Goal: Task Accomplishment & Management: Manage account settings

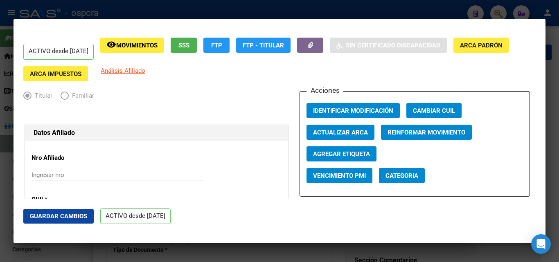
scroll to position [327, 0]
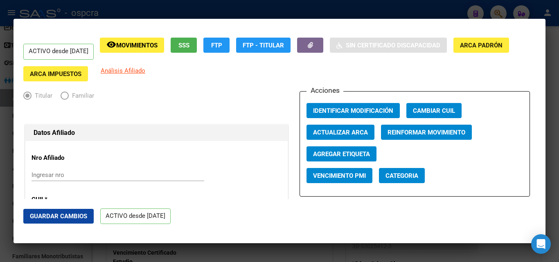
click at [0, 149] on div at bounding box center [279, 131] width 559 height 262
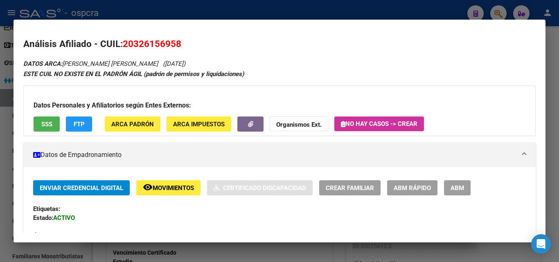
click at [0, 144] on div at bounding box center [279, 131] width 559 height 262
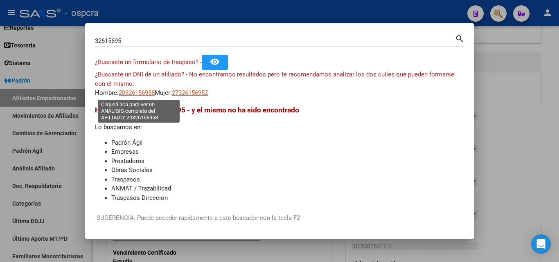
click at [138, 92] on span "20326156958" at bounding box center [137, 92] width 36 height 7
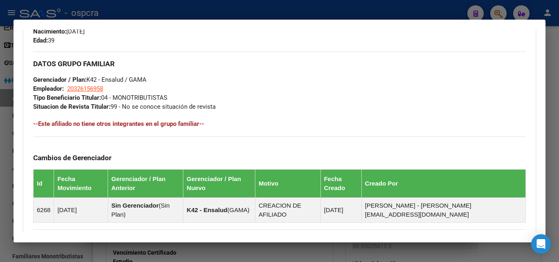
scroll to position [368, 0]
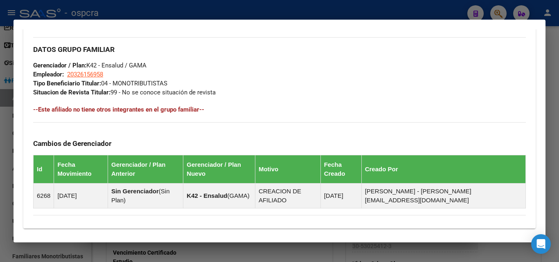
click at [0, 132] on div at bounding box center [279, 131] width 559 height 262
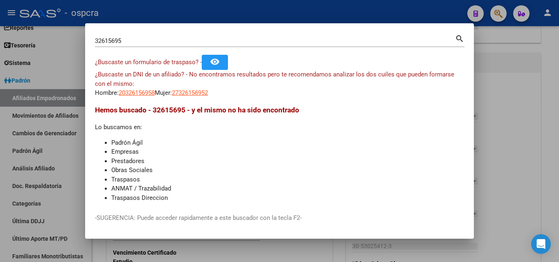
click at [0, 132] on div at bounding box center [279, 131] width 559 height 262
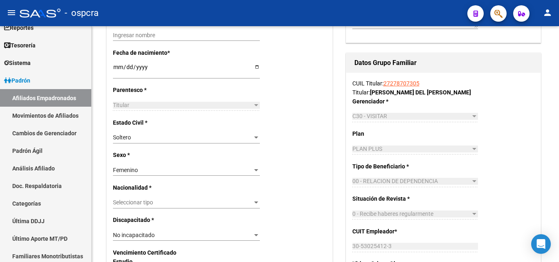
click at [502, 11] on icon "button" at bounding box center [498, 13] width 8 height 9
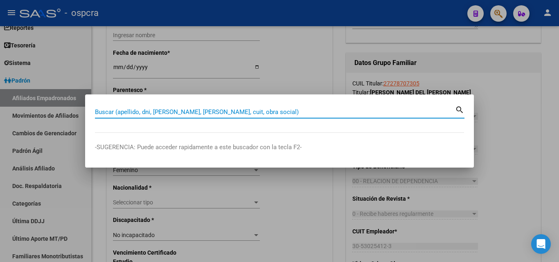
paste input "20326156958"
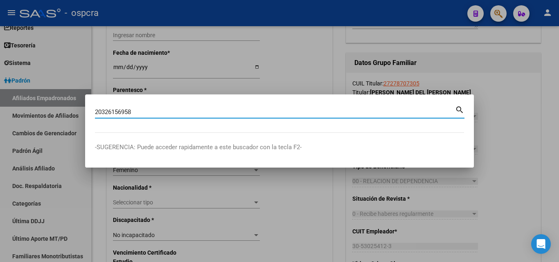
type input "20326156958"
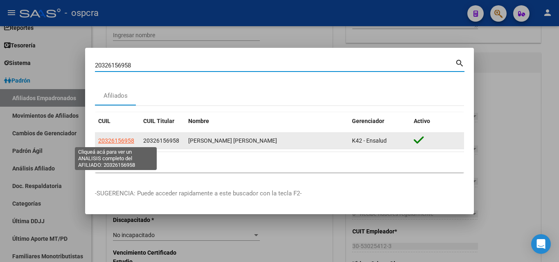
click at [123, 142] on span "20326156958" at bounding box center [116, 141] width 36 height 7
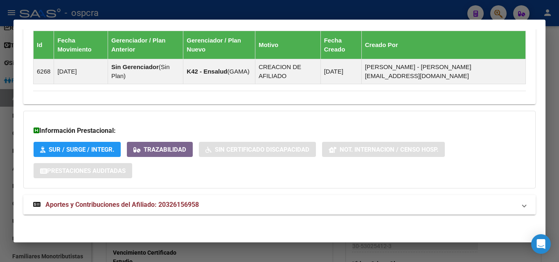
scroll to position [493, 0]
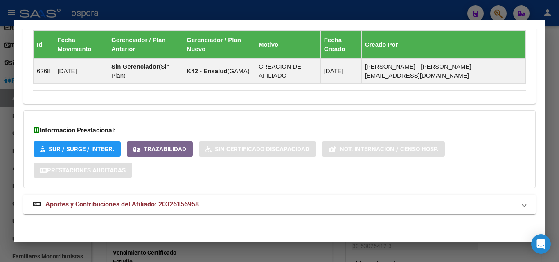
click at [169, 206] on span "Aportes y Contribuciones del Afiliado: 20326156958" at bounding box center [121, 205] width 153 height 8
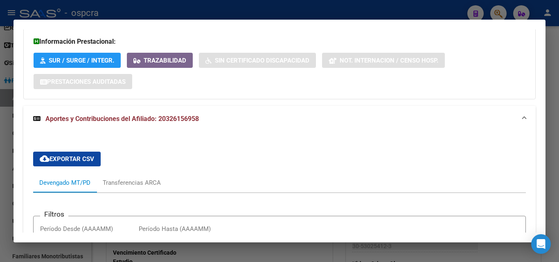
scroll to position [704, 0]
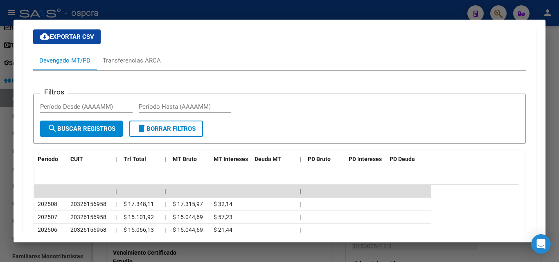
click at [2, 185] on div at bounding box center [279, 131] width 559 height 262
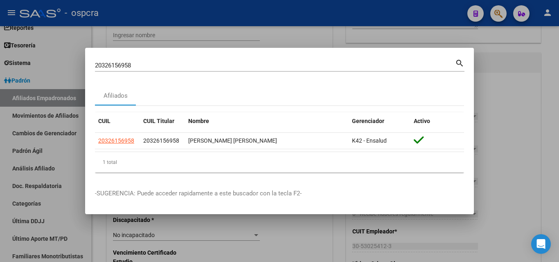
click at [2, 185] on div at bounding box center [279, 131] width 559 height 262
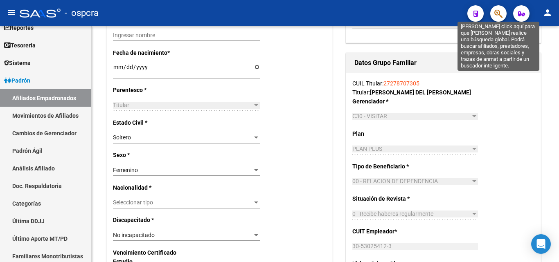
click at [502, 13] on icon "button" at bounding box center [498, 13] width 8 height 9
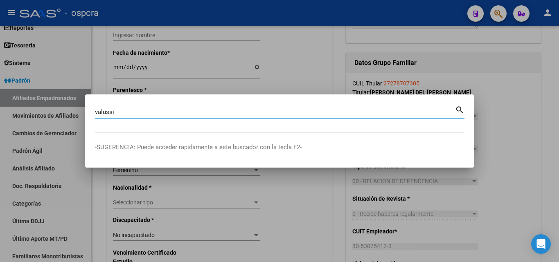
type input "valussi"
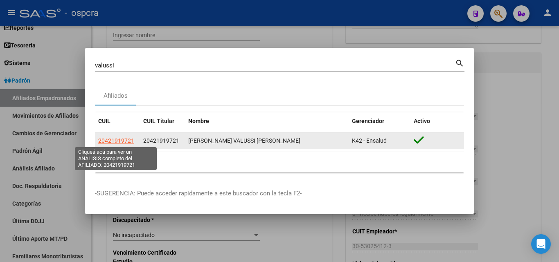
click at [115, 140] on span "20421919721" at bounding box center [116, 141] width 36 height 7
type textarea "20421919721"
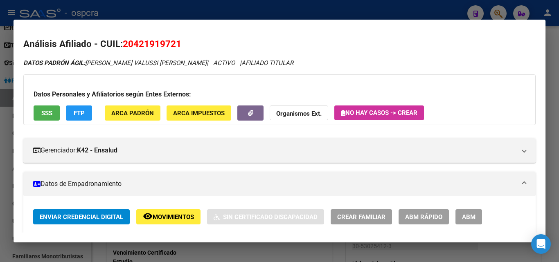
drag, startPoint x: 134, startPoint y: 43, endPoint x: 175, endPoint y: 41, distance: 41.0
click at [175, 41] on span "20421919721" at bounding box center [152, 43] width 59 height 11
copy span "42191972"
click at [0, 157] on div at bounding box center [279, 131] width 559 height 262
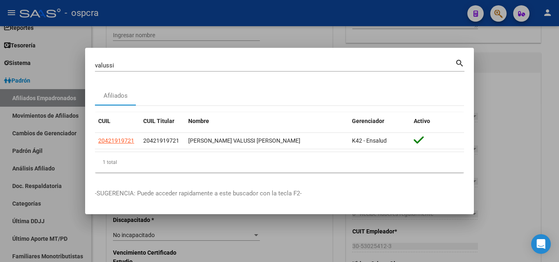
click at [0, 157] on div at bounding box center [279, 131] width 559 height 262
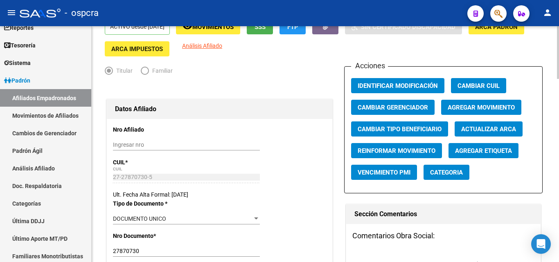
scroll to position [0, 0]
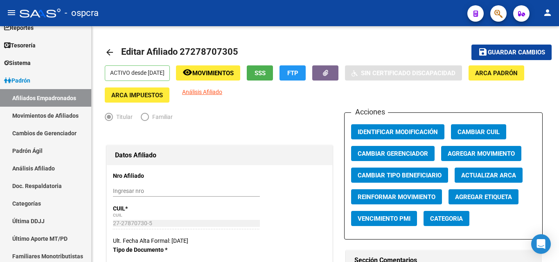
click at [503, 14] on button "button" at bounding box center [498, 13] width 16 height 16
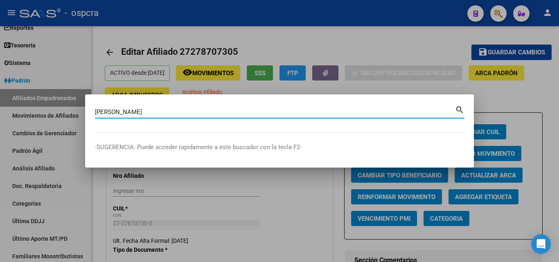
type input "[PERSON_NAME]"
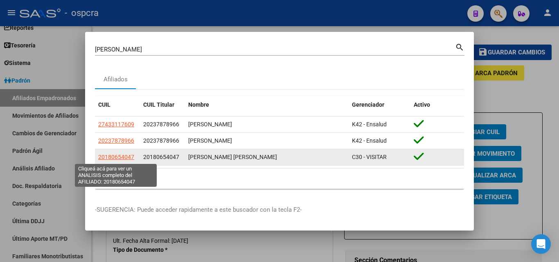
click at [126, 156] on span "20180654047" at bounding box center [116, 157] width 36 height 7
type textarea "20180654047"
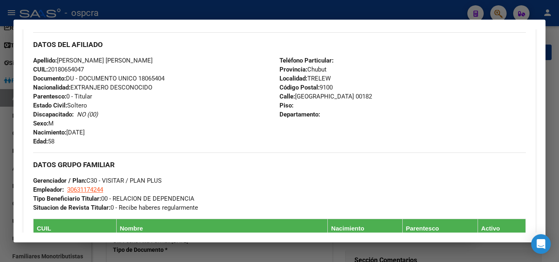
scroll to position [256, 0]
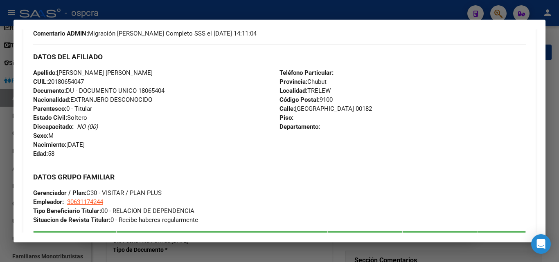
drag, startPoint x: 293, startPoint y: 108, endPoint x: 363, endPoint y: 108, distance: 70.4
click at [363, 108] on div "Teléfono Particular: Provincia: Chubut Localidad: TRELEW Código Postal: [GEOGRA…" at bounding box center [403, 113] width 246 height 90
copy span "[GEOGRAPHIC_DATA] 00182"
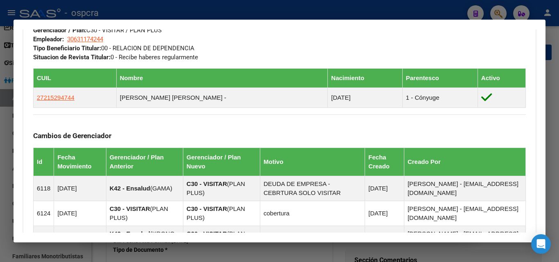
scroll to position [420, 0]
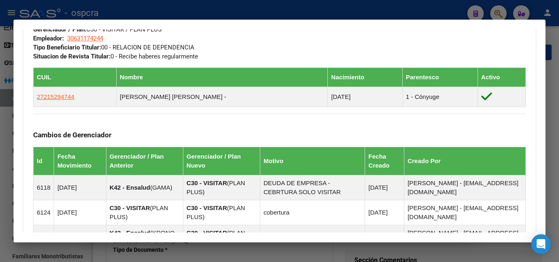
click at [0, 150] on div at bounding box center [279, 131] width 559 height 262
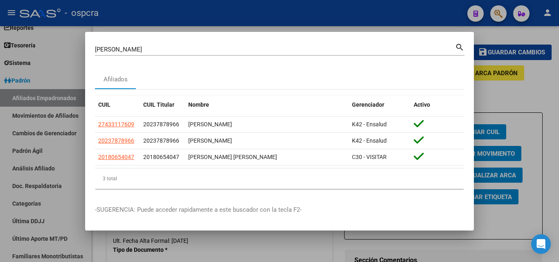
click at [538, 100] on div at bounding box center [279, 131] width 559 height 262
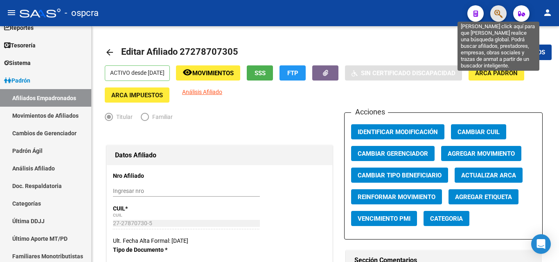
click at [500, 11] on icon "button" at bounding box center [498, 13] width 8 height 9
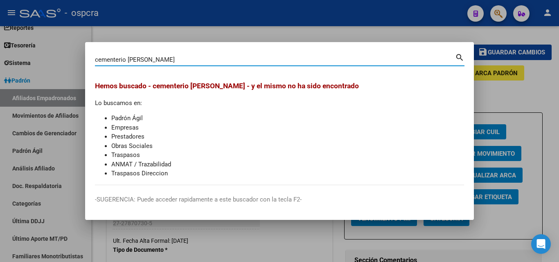
drag, startPoint x: 126, startPoint y: 59, endPoint x: 23, endPoint y: 84, distance: 106.5
click at [34, 84] on div "cementerio [PERSON_NAME] Buscar (apellido, dni, cuil, nro traspaso, cuit, obra …" at bounding box center [279, 131] width 559 height 262
type input "aleman"
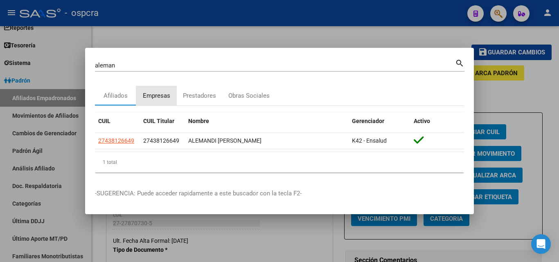
click at [158, 99] on div "Empresas" at bounding box center [156, 95] width 27 height 9
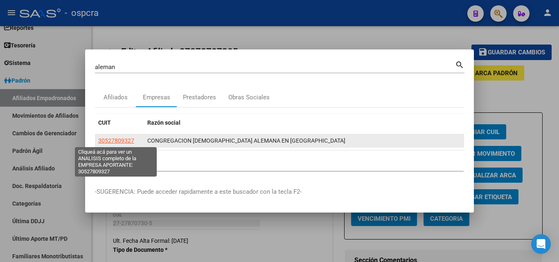
click at [126, 141] on span "30527809327" at bounding box center [116, 141] width 36 height 7
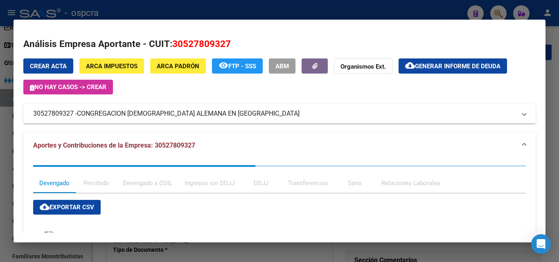
click at [184, 117] on span "CONGREGACION [DEMOGRAPHIC_DATA] ALEMANA EN [GEOGRAPHIC_DATA]" at bounding box center [188, 114] width 223 height 10
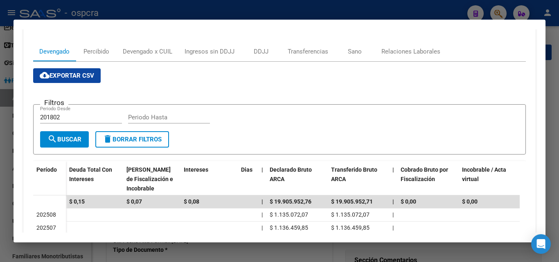
scroll to position [164, 0]
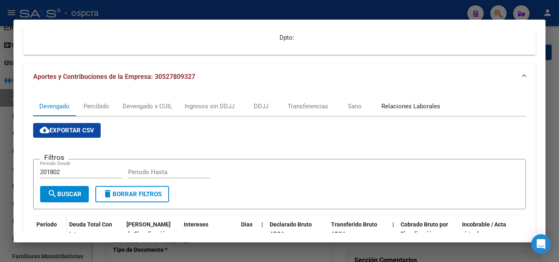
click at [424, 110] on div "Relaciones Laborales" at bounding box center [410, 106] width 59 height 9
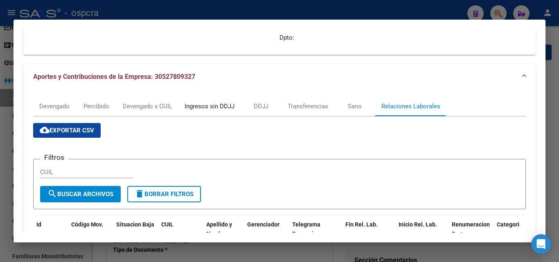
click at [201, 109] on div "Ingresos sin DDJJ" at bounding box center [210, 106] width 50 height 9
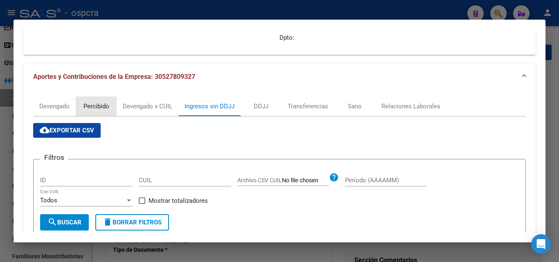
click at [108, 106] on div "Percibido" at bounding box center [97, 106] width 26 height 9
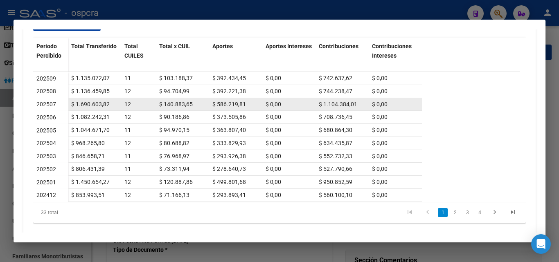
scroll to position [283, 0]
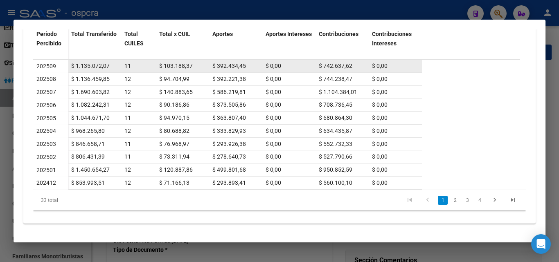
drag, startPoint x: 122, startPoint y: 64, endPoint x: 134, endPoint y: 65, distance: 11.9
click at [134, 65] on datatable-body-cell "11" at bounding box center [138, 66] width 35 height 13
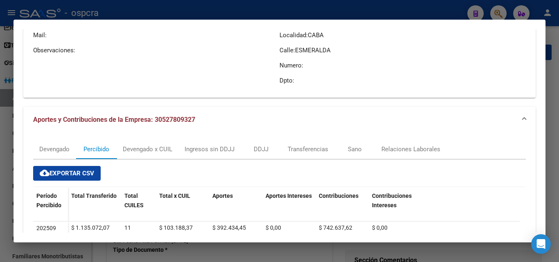
scroll to position [123, 0]
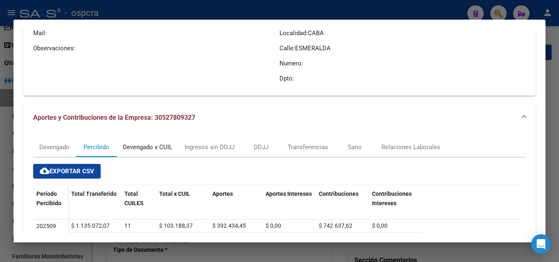
click at [150, 146] on div "Devengado x CUIL" at bounding box center [148, 147] width 50 height 9
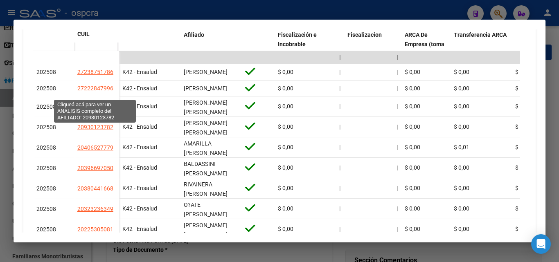
scroll to position [322, 0]
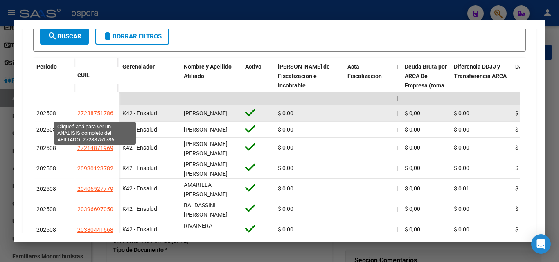
click at [100, 115] on span "27238751786" at bounding box center [95, 113] width 36 height 7
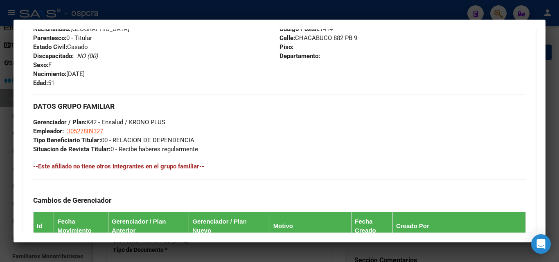
scroll to position [327, 0]
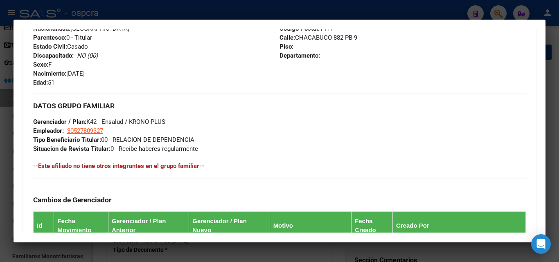
click at [0, 191] on div at bounding box center [279, 131] width 559 height 262
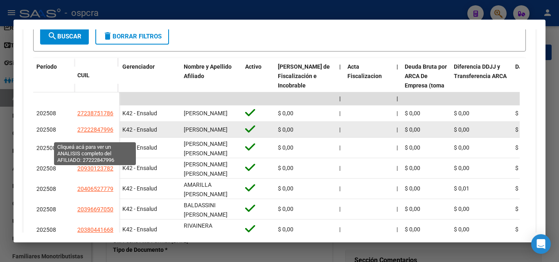
click at [101, 133] on span "27222847996" at bounding box center [95, 129] width 36 height 7
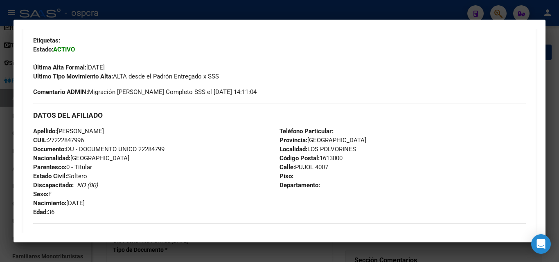
scroll to position [246, 0]
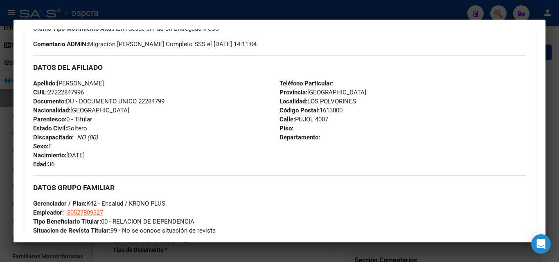
click at [18, 161] on mat-dialog-content "Análisis Afiliado - CUIL: 27222847996 DATOS [PERSON_NAME] ÁGIL: [PERSON_NAME] |…" at bounding box center [280, 130] width 532 height 203
click at [12, 160] on div at bounding box center [279, 131] width 559 height 262
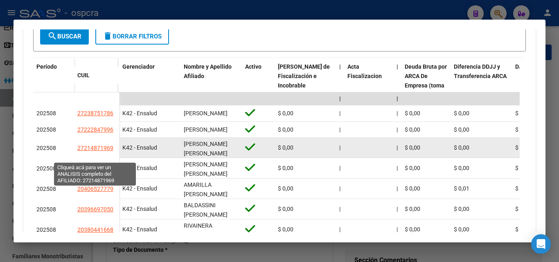
click at [92, 151] on span "27214871969" at bounding box center [95, 148] width 36 height 7
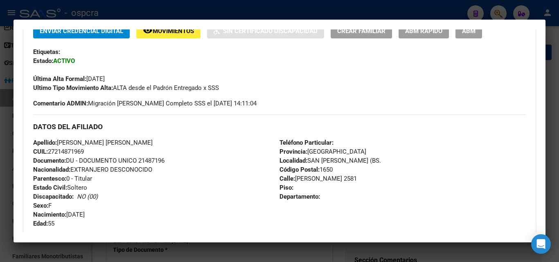
scroll to position [205, 0]
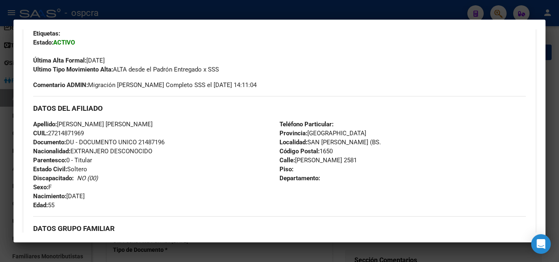
click at [7, 158] on div at bounding box center [279, 131] width 559 height 262
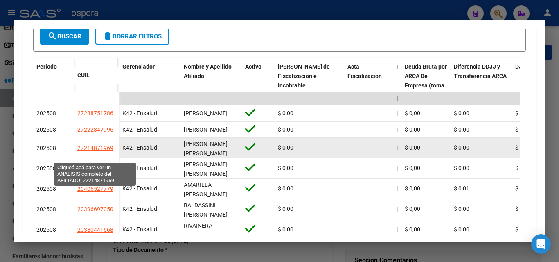
click at [96, 151] on span "27214871969" at bounding box center [95, 148] width 36 height 7
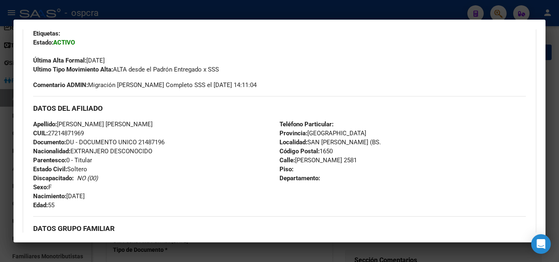
click at [0, 163] on div at bounding box center [279, 131] width 559 height 262
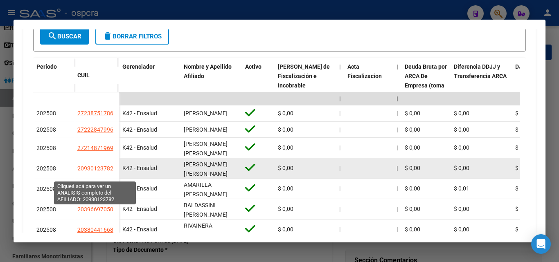
click at [102, 172] on span "20930123782" at bounding box center [95, 168] width 36 height 7
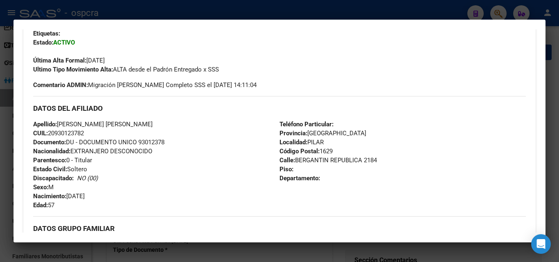
click at [5, 178] on div at bounding box center [279, 131] width 559 height 262
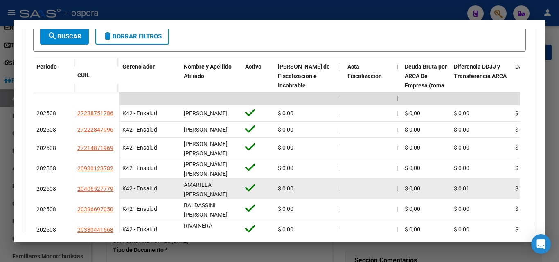
drag, startPoint x: 117, startPoint y: 192, endPoint x: 111, endPoint y: 192, distance: 5.7
click at [115, 192] on datatable-body-cell "20406527779" at bounding box center [96, 189] width 45 height 20
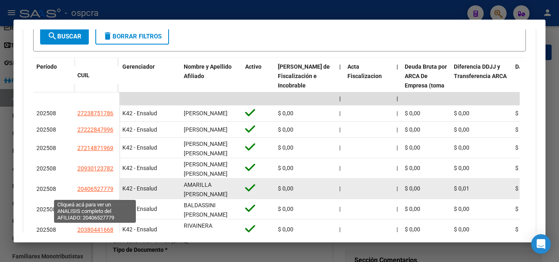
click at [109, 192] on span "20406527779" at bounding box center [95, 189] width 36 height 7
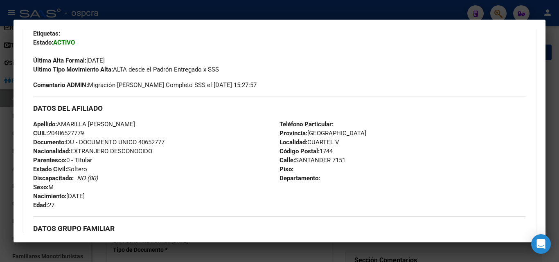
click at [0, 117] on div at bounding box center [279, 131] width 559 height 262
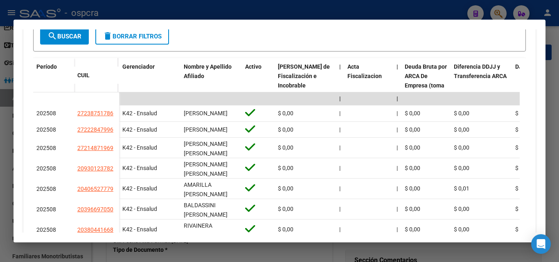
click at [0, 117] on div at bounding box center [279, 131] width 559 height 262
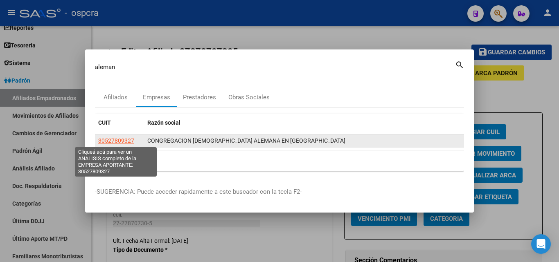
click at [121, 142] on span "30527809327" at bounding box center [116, 141] width 36 height 7
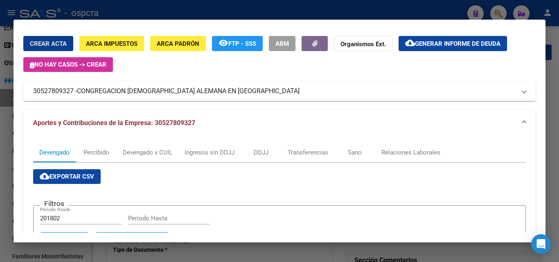
scroll to position [41, 0]
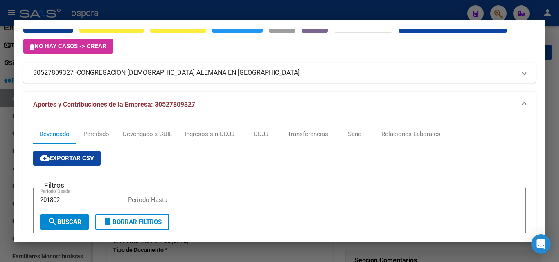
click at [87, 162] on span "cloud_download Exportar CSV" at bounding box center [67, 158] width 54 height 7
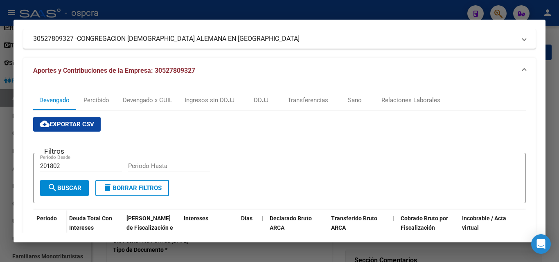
scroll to position [74, 0]
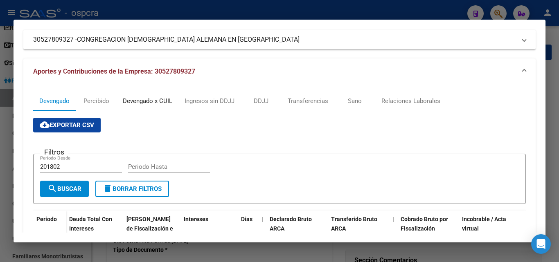
click at [144, 103] on div "Devengado x CUIL" at bounding box center [148, 101] width 50 height 9
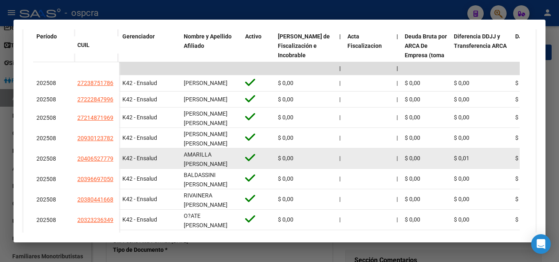
scroll to position [268, 0]
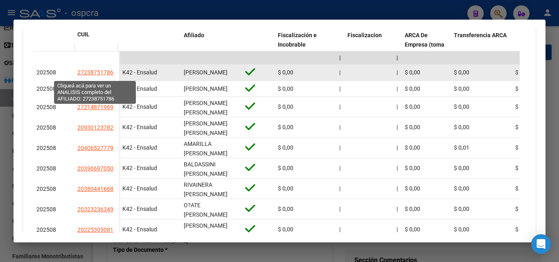
click at [94, 72] on span "27238751786" at bounding box center [95, 72] width 36 height 7
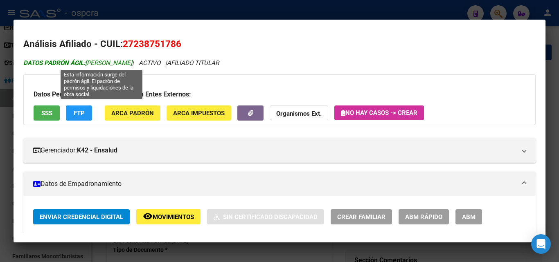
drag, startPoint x: 87, startPoint y: 63, endPoint x: 178, endPoint y: 62, distance: 91.3
click at [132, 62] on span "DATOS [PERSON_NAME] ÁGIL: [PERSON_NAME]" at bounding box center [77, 62] width 109 height 7
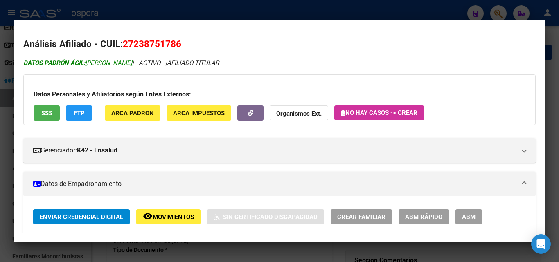
copy span "[PERSON_NAME]"
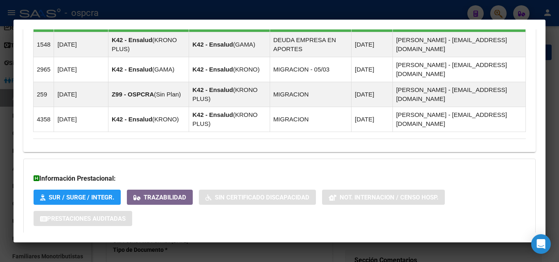
scroll to position [539, 0]
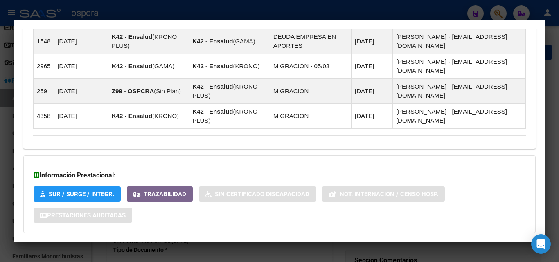
click at [177, 246] on span "Aportes y Contribuciones del Afiliado: 27238751786" at bounding box center [121, 250] width 153 height 8
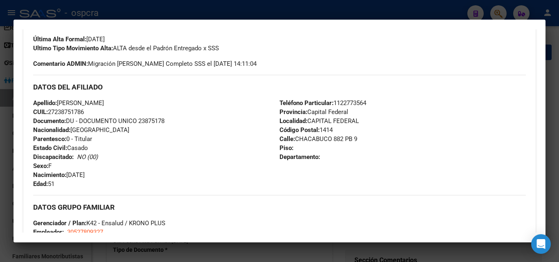
scroll to position [212, 0]
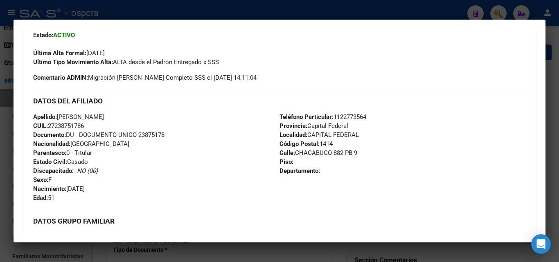
drag, startPoint x: 308, startPoint y: 134, endPoint x: 361, endPoint y: 135, distance: 52.8
click at [361, 135] on div "Teléfono Particular: [PHONE_NUMBER] Provincia: Capital Federal Localidad: CAPIT…" at bounding box center [403, 158] width 246 height 90
copy span "CAPITAL FEDERAL"
click at [0, 174] on div at bounding box center [279, 131] width 559 height 262
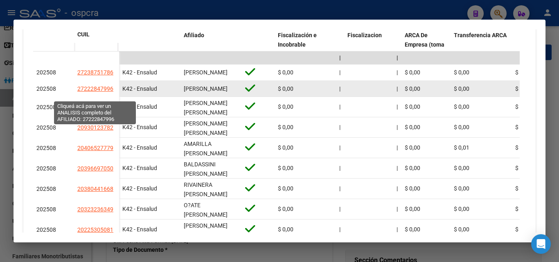
click at [90, 92] on span "27222847996" at bounding box center [95, 89] width 36 height 7
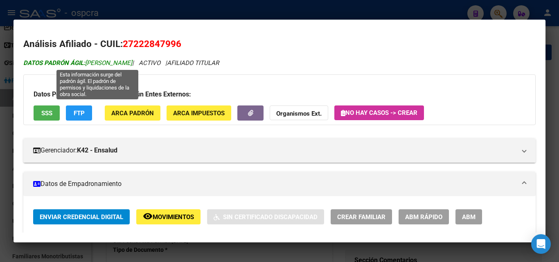
drag, startPoint x: 86, startPoint y: 62, endPoint x: 170, endPoint y: 61, distance: 83.9
click at [132, 61] on span "DATOS [PERSON_NAME]: [PERSON_NAME]" at bounding box center [77, 62] width 109 height 7
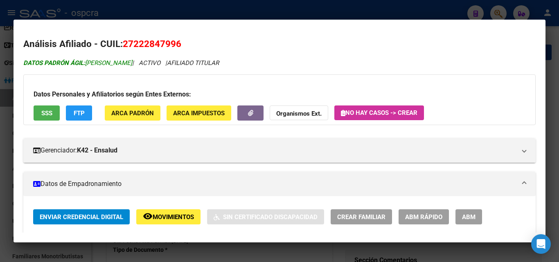
copy span "[PERSON_NAME]"
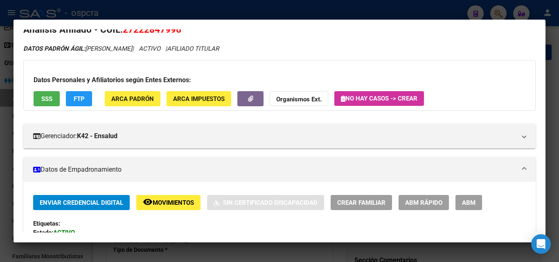
scroll to position [0, 0]
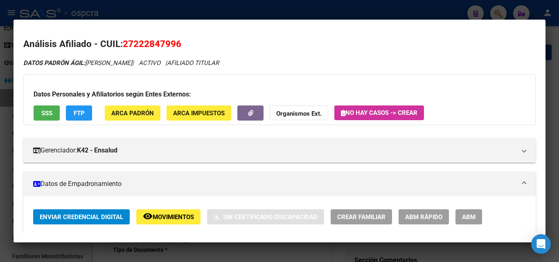
drag, startPoint x: 135, startPoint y: 41, endPoint x: 176, endPoint y: 44, distance: 41.1
click at [176, 44] on span "27222847996" at bounding box center [152, 43] width 59 height 11
copy span "22284799"
click at [0, 190] on div at bounding box center [279, 131] width 559 height 262
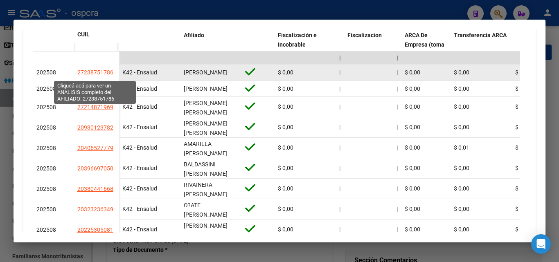
click at [95, 73] on span "27238751786" at bounding box center [95, 72] width 36 height 7
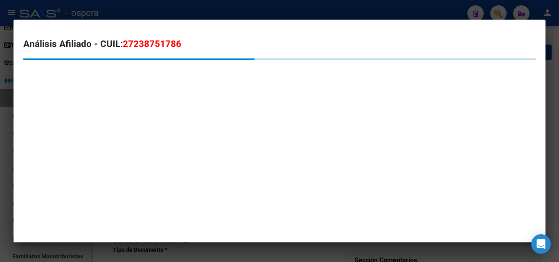
drag, startPoint x: 135, startPoint y: 42, endPoint x: 176, endPoint y: 41, distance: 41.8
click at [176, 41] on span "27238751786" at bounding box center [152, 43] width 59 height 11
copy span "23875178"
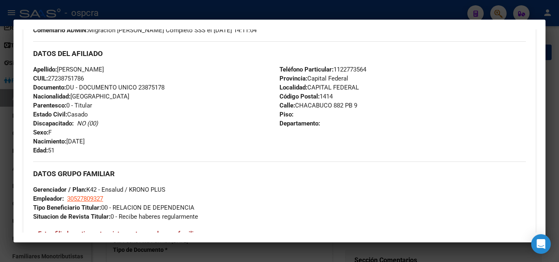
scroll to position [246, 0]
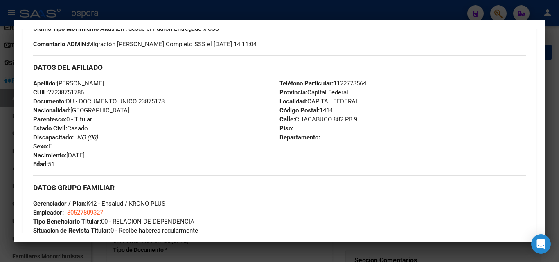
click at [0, 120] on div at bounding box center [279, 131] width 559 height 262
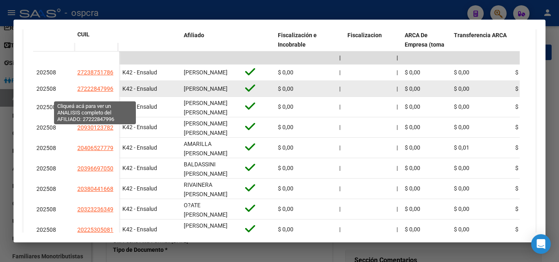
click at [110, 92] on span "27222847996" at bounding box center [95, 89] width 36 height 7
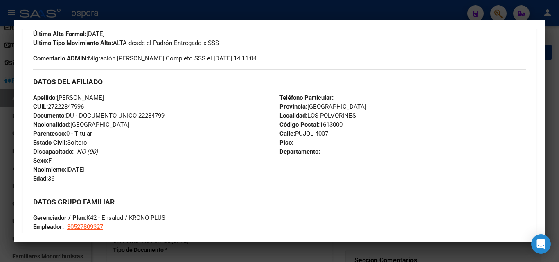
scroll to position [256, 0]
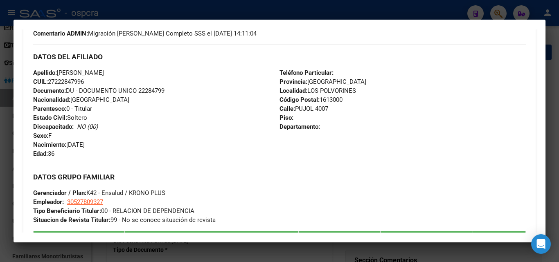
drag, startPoint x: 306, startPoint y: 91, endPoint x: 353, endPoint y: 90, distance: 47.1
click at [353, 90] on span "Localidad: LOS POLVORINES" at bounding box center [318, 90] width 77 height 7
copy span "LOS POLVORINES"
click at [0, 139] on div at bounding box center [279, 131] width 559 height 262
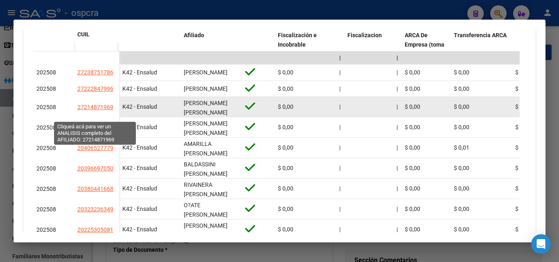
click at [100, 111] on span "27214871969" at bounding box center [95, 107] width 36 height 7
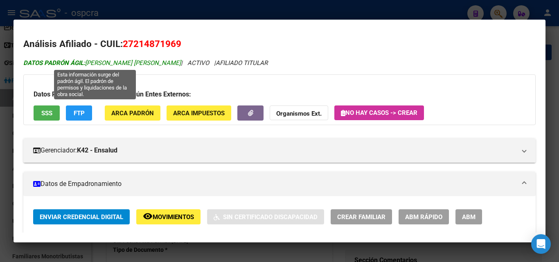
drag, startPoint x: 86, startPoint y: 63, endPoint x: 164, endPoint y: 62, distance: 77.8
click at [164, 62] on span "DATOS [PERSON_NAME] ÁGIL: [PERSON_NAME] [PERSON_NAME]" at bounding box center [102, 62] width 158 height 7
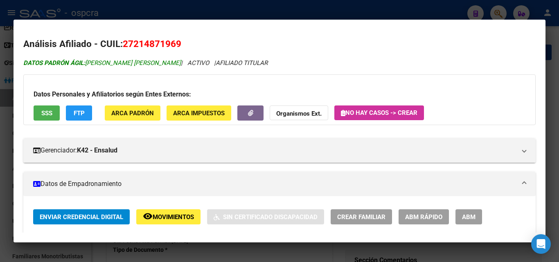
copy span "[PERSON_NAME] [PERSON_NAME]"
drag, startPoint x: 134, startPoint y: 43, endPoint x: 174, endPoint y: 40, distance: 40.2
click at [174, 40] on span "27214871969" at bounding box center [152, 43] width 59 height 11
copy span "21487196"
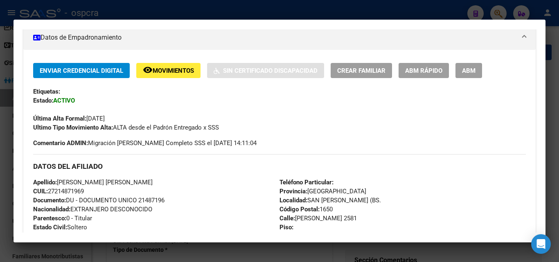
scroll to position [246, 0]
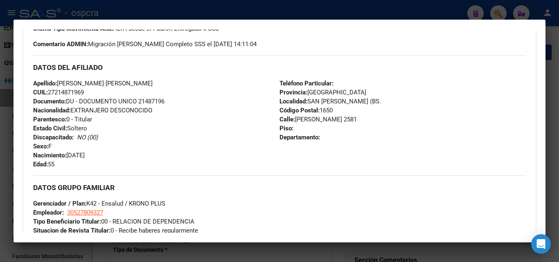
drag, startPoint x: 308, startPoint y: 102, endPoint x: 342, endPoint y: 100, distance: 34.0
click at [342, 100] on span "Localidad: [GEOGRAPHIC_DATA][PERSON_NAME] (BS." at bounding box center [331, 101] width 102 height 7
click at [0, 168] on div at bounding box center [279, 131] width 559 height 262
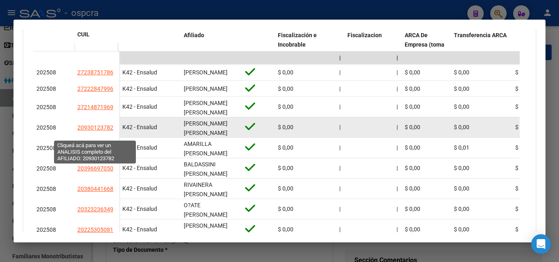
click at [98, 131] on span "20930123782" at bounding box center [95, 127] width 36 height 7
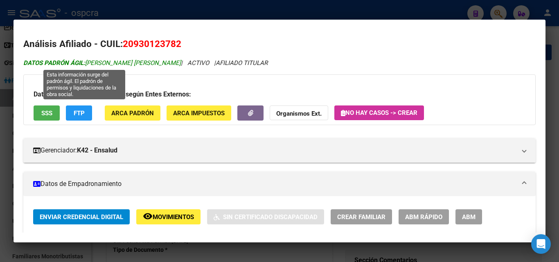
drag, startPoint x: 87, startPoint y: 63, endPoint x: 144, endPoint y: 65, distance: 57.3
click at [144, 65] on span "DATOS [PERSON_NAME] ÁGIL: [PERSON_NAME] [PERSON_NAME]" at bounding box center [102, 62] width 158 height 7
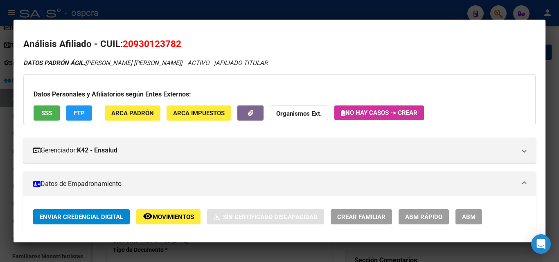
drag, startPoint x: 134, startPoint y: 45, endPoint x: 175, endPoint y: 43, distance: 41.4
click at [175, 43] on span "20930123782" at bounding box center [152, 43] width 59 height 11
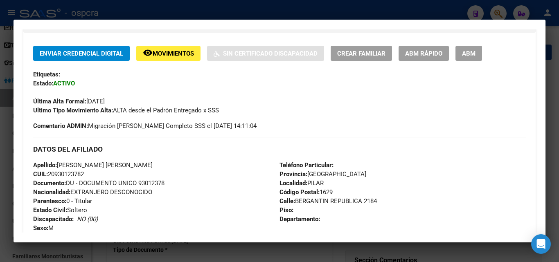
scroll to position [205, 0]
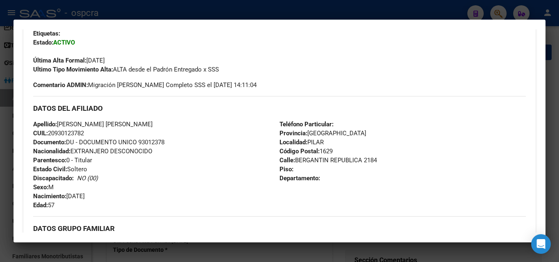
drag, startPoint x: 307, startPoint y: 142, endPoint x: 326, endPoint y: 140, distance: 19.8
click at [326, 140] on div "Teléfono Particular: Provincia: [GEOGRAPHIC_DATA] Localidad: [PERSON_NAME] Códi…" at bounding box center [403, 165] width 246 height 90
click at [0, 162] on div at bounding box center [279, 131] width 559 height 262
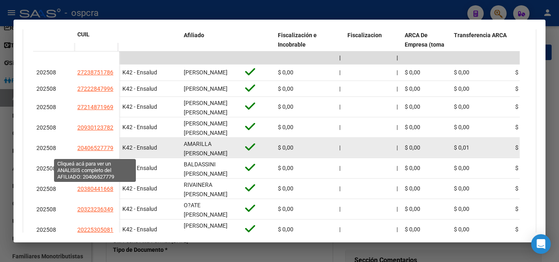
click at [103, 151] on span "20406527779" at bounding box center [95, 148] width 36 height 7
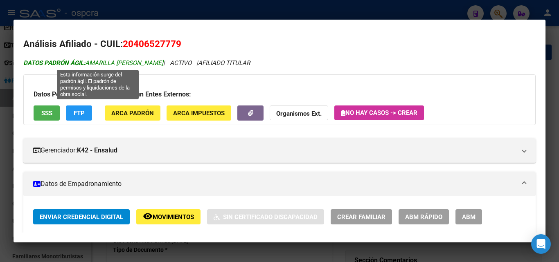
drag, startPoint x: 88, startPoint y: 61, endPoint x: 169, endPoint y: 64, distance: 81.1
click at [163, 64] on span "DATOS [PERSON_NAME] ÁGIL: [PERSON_NAME]" at bounding box center [93, 62] width 140 height 7
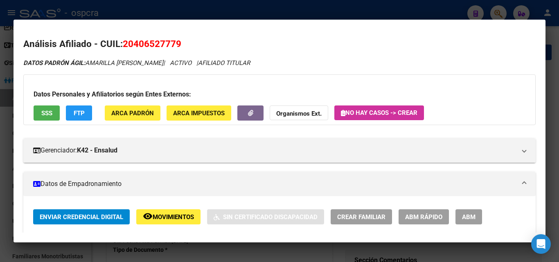
drag, startPoint x: 135, startPoint y: 45, endPoint x: 175, endPoint y: 45, distance: 39.7
click at [175, 45] on span "20406527779" at bounding box center [152, 43] width 59 height 11
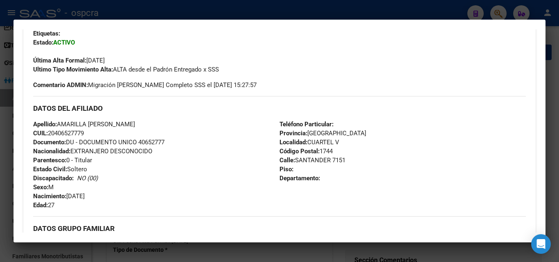
drag, startPoint x: 307, startPoint y: 142, endPoint x: 341, endPoint y: 142, distance: 34.0
click at [341, 142] on div "Teléfono Particular: Provincia: [GEOGRAPHIC_DATA] Localidad: CUARTEL V Código P…" at bounding box center [403, 165] width 246 height 90
click at [200, 165] on div "Apellido: AMARILLA [PERSON_NAME]: 20406527779 Documento: DU - DOCUMENTO UNICO 4…" at bounding box center [156, 165] width 246 height 90
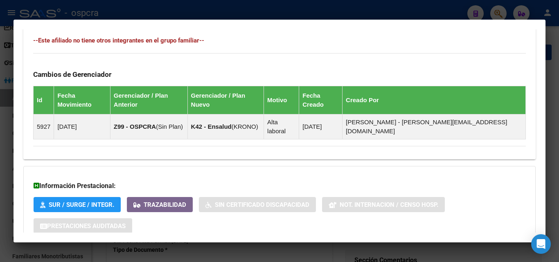
scroll to position [491, 0]
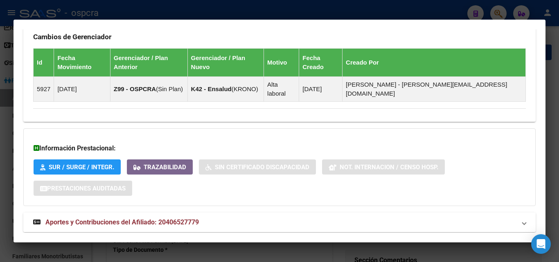
click at [169, 219] on span "Aportes y Contribuciones del Afiliado: 20406527779" at bounding box center [121, 223] width 153 height 8
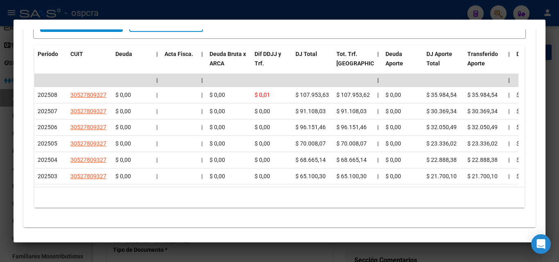
scroll to position [788, 0]
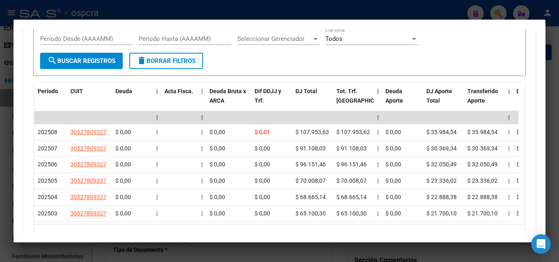
click at [0, 186] on div at bounding box center [279, 131] width 559 height 262
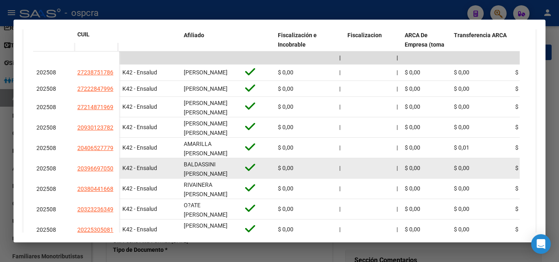
click at [105, 169] on app-link-go-to "20396697050" at bounding box center [95, 168] width 36 height 9
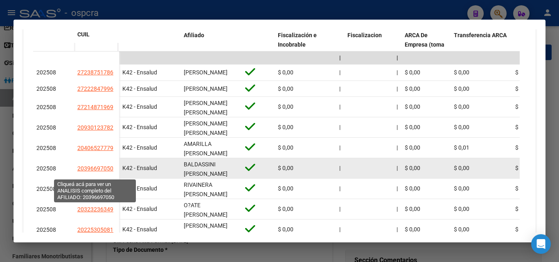
click at [104, 172] on span "20396697050" at bounding box center [95, 168] width 36 height 7
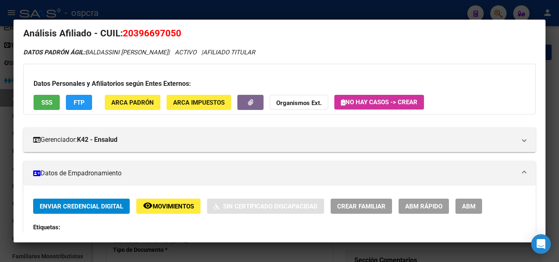
scroll to position [0, 0]
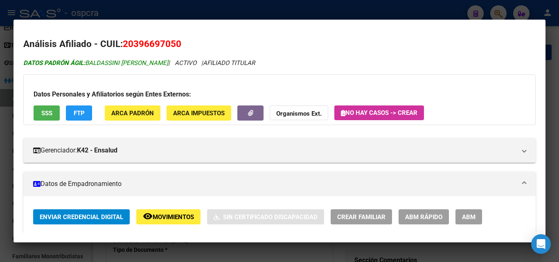
drag, startPoint x: 86, startPoint y: 62, endPoint x: 168, endPoint y: 63, distance: 81.9
click at [172, 62] on icon "DATOS [PERSON_NAME] ÁGIL: BALDASSINI [PERSON_NAME] | ACTIVO | AFILIADO TITULAR" at bounding box center [139, 62] width 232 height 7
drag, startPoint x: 134, startPoint y: 40, endPoint x: 175, endPoint y: 45, distance: 40.8
click at [175, 45] on span "20396697050" at bounding box center [152, 43] width 59 height 11
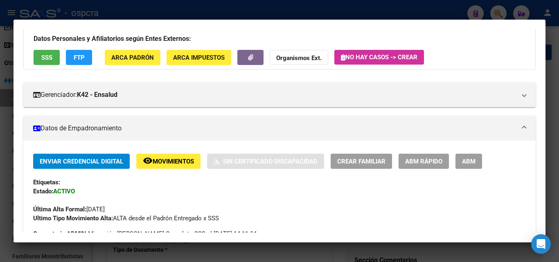
scroll to position [164, 0]
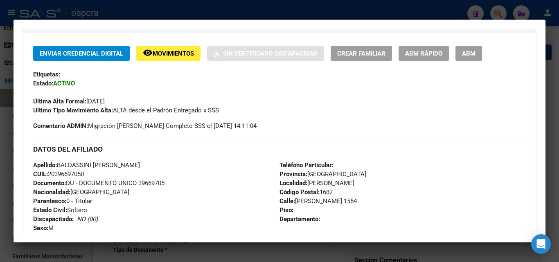
drag, startPoint x: 307, startPoint y: 182, endPoint x: 364, endPoint y: 185, distance: 57.8
click at [364, 185] on div "Teléfono Particular: Provincia: [GEOGRAPHIC_DATA] Localidad: [PERSON_NAME] Códi…" at bounding box center [403, 206] width 246 height 90
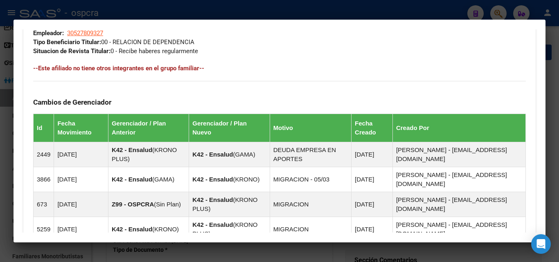
scroll to position [491, 0]
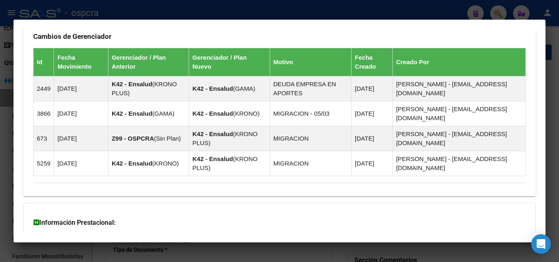
click at [0, 137] on div at bounding box center [279, 131] width 559 height 262
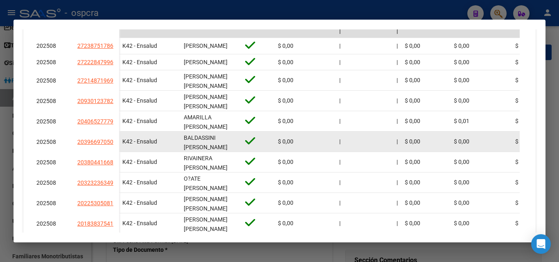
scroll to position [309, 0]
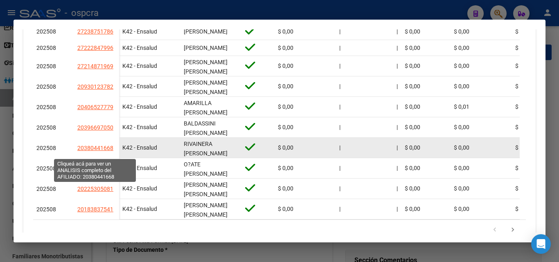
click at [98, 151] on span "20380441668" at bounding box center [95, 148] width 36 height 7
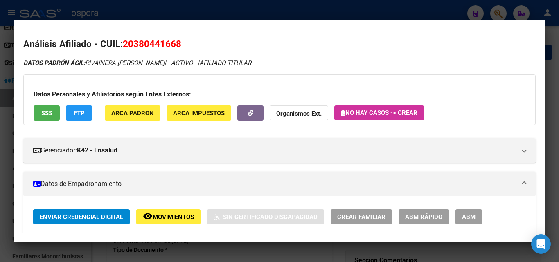
drag, startPoint x: 135, startPoint y: 43, endPoint x: 175, endPoint y: 42, distance: 39.7
click at [175, 42] on span "20380441668" at bounding box center [152, 43] width 59 height 11
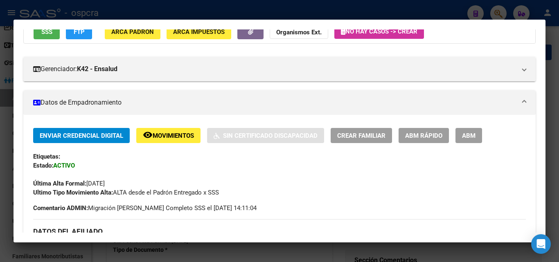
scroll to position [0, 0]
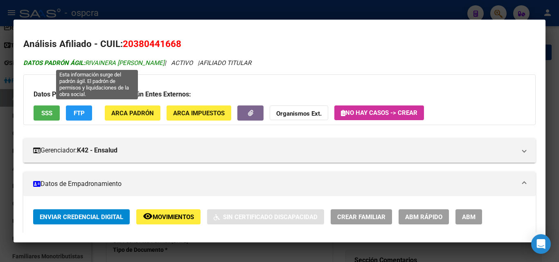
drag, startPoint x: 87, startPoint y: 64, endPoint x: 168, endPoint y: 63, distance: 81.0
click at [165, 63] on span "DATOS [PERSON_NAME] ÁGIL: RIVAINERA [PERSON_NAME]" at bounding box center [93, 62] width 141 height 7
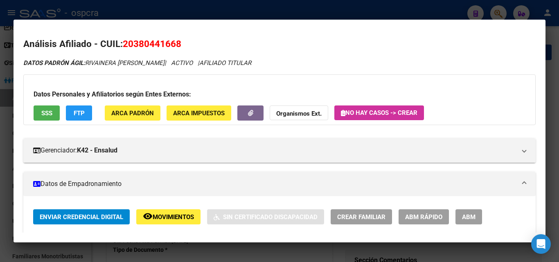
drag, startPoint x: 134, startPoint y: 43, endPoint x: 177, endPoint y: 43, distance: 43.0
click at [177, 43] on span "20380441668" at bounding box center [152, 43] width 59 height 11
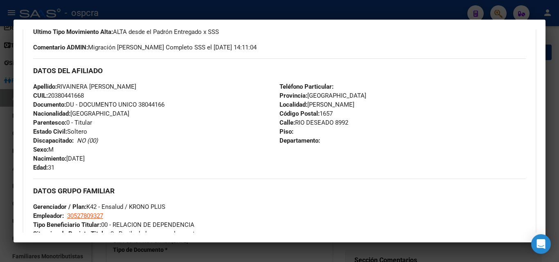
scroll to position [246, 0]
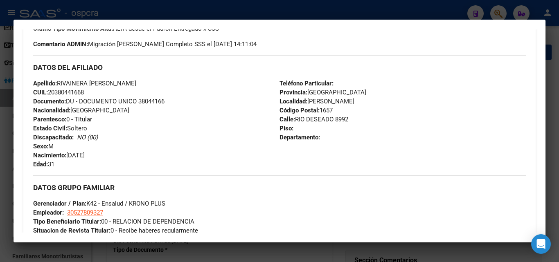
drag, startPoint x: 307, startPoint y: 101, endPoint x: 354, endPoint y: 103, distance: 47.5
click at [354, 103] on div "Teléfono Particular: Provincia: [GEOGRAPHIC_DATA] Localidad: [PERSON_NAME] Códi…" at bounding box center [403, 124] width 246 height 90
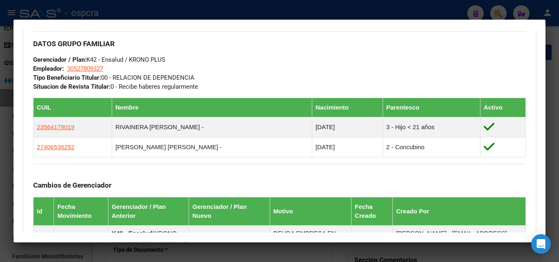
scroll to position [368, 0]
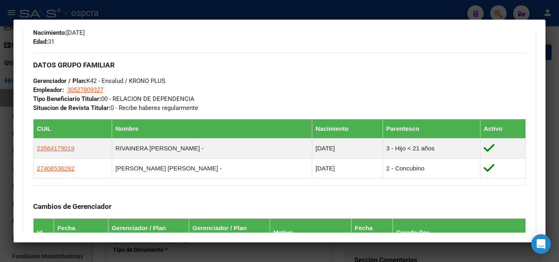
click at [0, 159] on div at bounding box center [279, 131] width 559 height 262
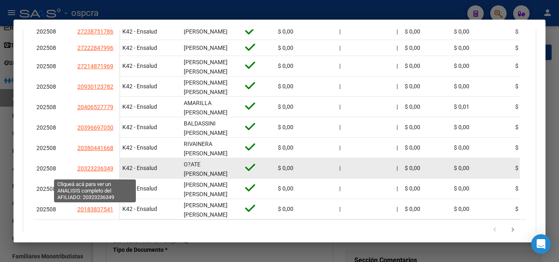
click at [98, 172] on span "20323236349" at bounding box center [95, 168] width 36 height 7
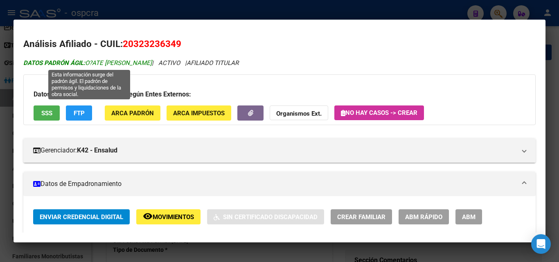
drag, startPoint x: 90, startPoint y: 62, endPoint x: 151, endPoint y: 63, distance: 61.8
click at [152, 61] on span "DATOS [PERSON_NAME] ÁGIL: O?ATE [PERSON_NAME]" at bounding box center [87, 62] width 129 height 7
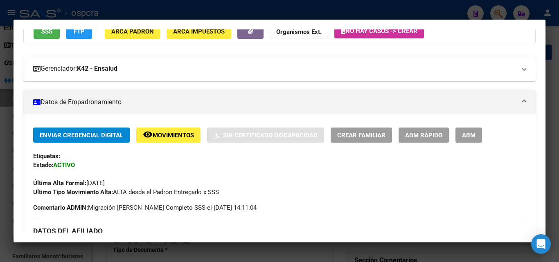
scroll to position [0, 0]
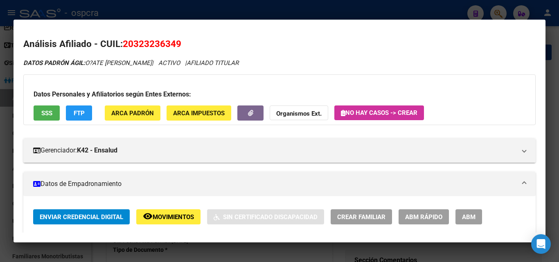
drag, startPoint x: 133, startPoint y: 41, endPoint x: 175, endPoint y: 41, distance: 41.8
click at [175, 41] on span "20323236349" at bounding box center [152, 43] width 59 height 11
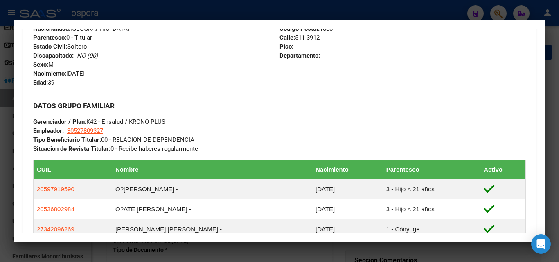
scroll to position [246, 0]
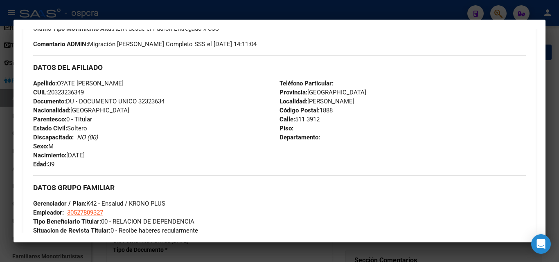
drag, startPoint x: 308, startPoint y: 100, endPoint x: 361, endPoint y: 102, distance: 52.8
click at [361, 102] on div "Teléfono Particular: Provincia: [GEOGRAPHIC_DATA] Localidad: [PERSON_NAME] Códi…" at bounding box center [403, 124] width 246 height 90
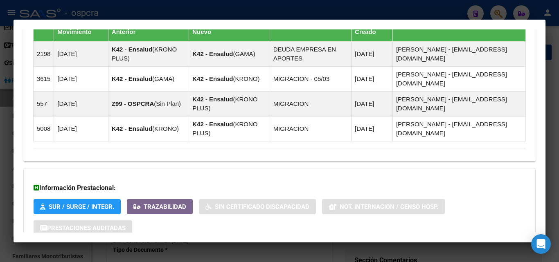
scroll to position [627, 0]
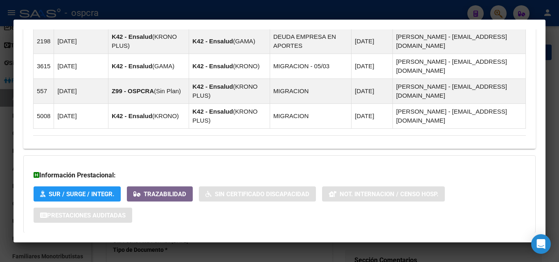
click at [0, 186] on div at bounding box center [279, 131] width 559 height 262
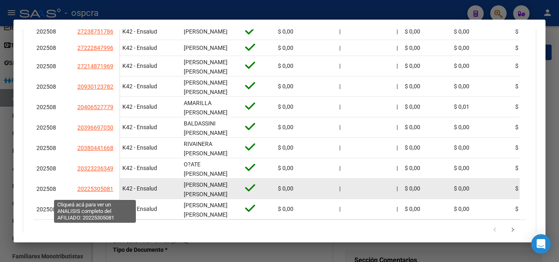
click at [95, 191] on span "20225305081" at bounding box center [95, 189] width 36 height 7
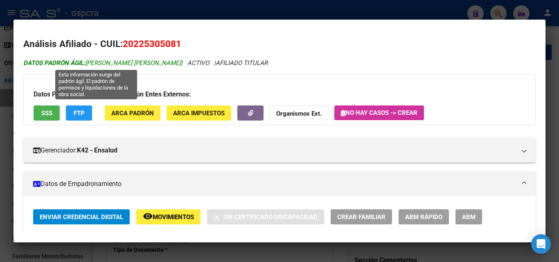
drag, startPoint x: 87, startPoint y: 62, endPoint x: 166, endPoint y: 61, distance: 79.0
click at [167, 62] on span "DATOS [PERSON_NAME]: [PERSON_NAME] [PERSON_NAME]" at bounding box center [102, 62] width 158 height 7
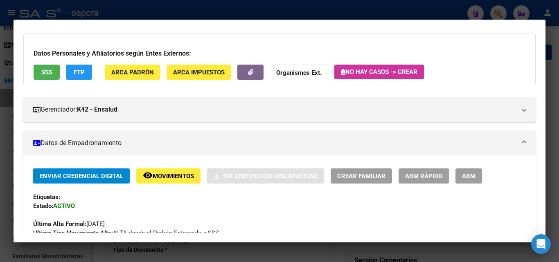
scroll to position [0, 0]
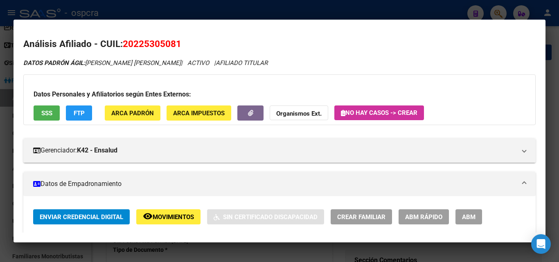
drag, startPoint x: 134, startPoint y: 43, endPoint x: 175, endPoint y: 40, distance: 40.6
click at [175, 40] on span "20225305081" at bounding box center [152, 43] width 59 height 11
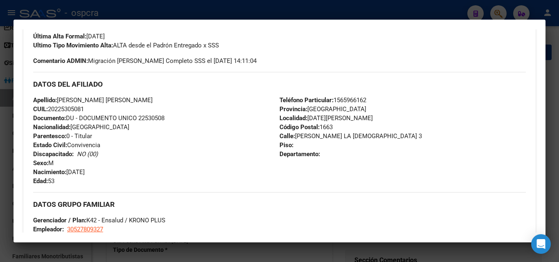
scroll to position [246, 0]
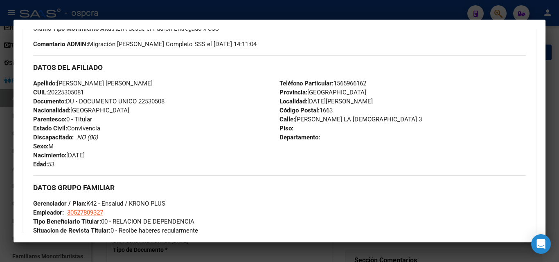
drag, startPoint x: 305, startPoint y: 101, endPoint x: 342, endPoint y: 102, distance: 36.8
click at [342, 102] on div "Teléfono Particular: [PHONE_NUMBER] Provincia: [GEOGRAPHIC_DATA] Localidad: [GE…" at bounding box center [403, 124] width 246 height 90
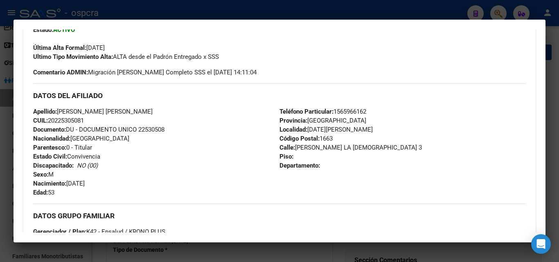
scroll to position [287, 0]
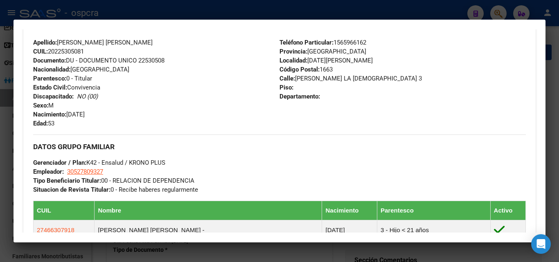
click at [0, 125] on div at bounding box center [279, 131] width 559 height 262
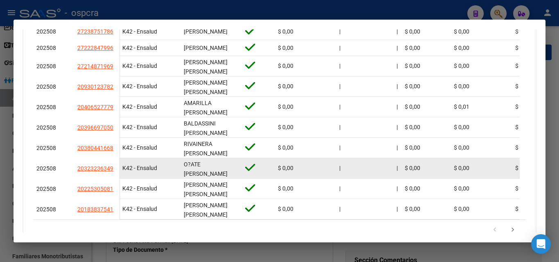
scroll to position [350, 0]
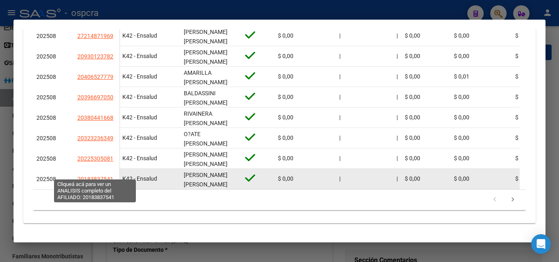
click at [103, 176] on span "20183837541" at bounding box center [95, 179] width 36 height 7
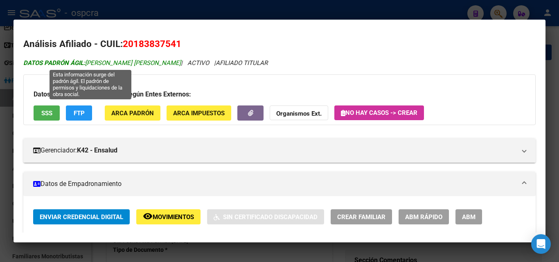
drag, startPoint x: 87, startPoint y: 61, endPoint x: 156, endPoint y: 61, distance: 69.2
click at [156, 61] on span "DATOS [PERSON_NAME]: [PERSON_NAME] [PERSON_NAME]" at bounding box center [102, 62] width 158 height 7
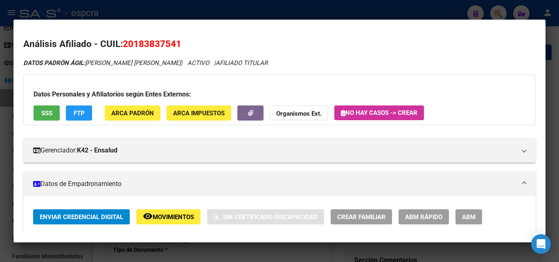
drag, startPoint x: 135, startPoint y: 45, endPoint x: 176, endPoint y: 43, distance: 41.0
click at [176, 43] on span "20183837541" at bounding box center [152, 43] width 59 height 11
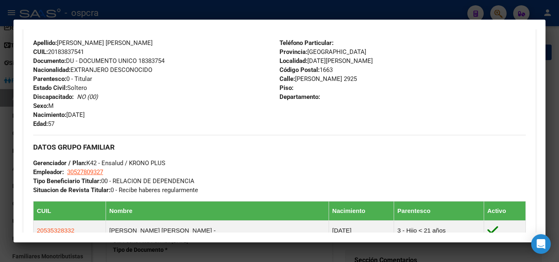
scroll to position [287, 0]
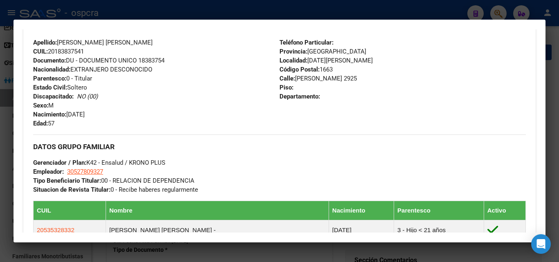
drag, startPoint x: 308, startPoint y: 59, endPoint x: 345, endPoint y: 59, distance: 36.8
click at [345, 59] on div "Teléfono Particular: Provincia: [GEOGRAPHIC_DATA] Localidad: [GEOGRAPHIC_DATA][…" at bounding box center [403, 83] width 246 height 90
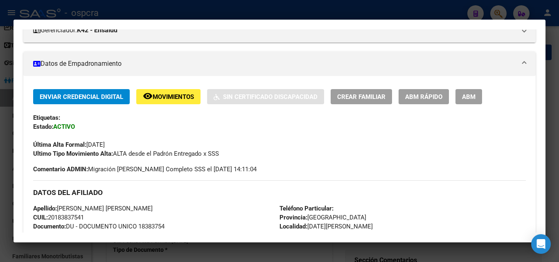
scroll to position [82, 0]
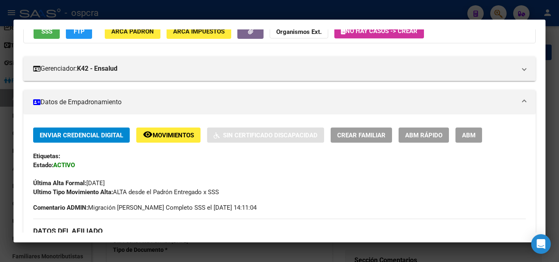
click at [0, 150] on div at bounding box center [279, 131] width 559 height 262
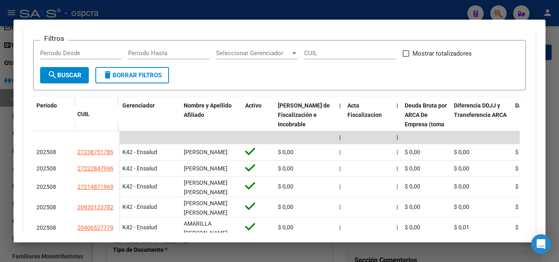
scroll to position [145, 0]
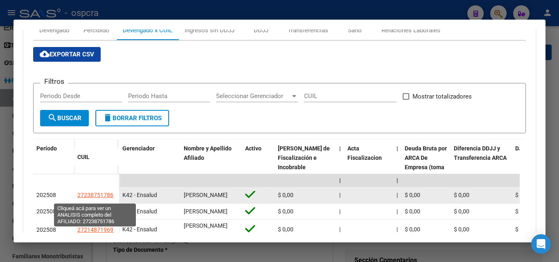
click at [105, 196] on span "27238751786" at bounding box center [95, 195] width 36 height 7
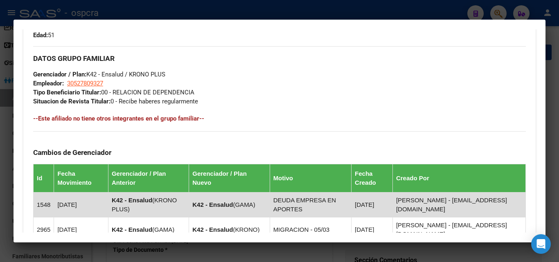
scroll to position [498, 0]
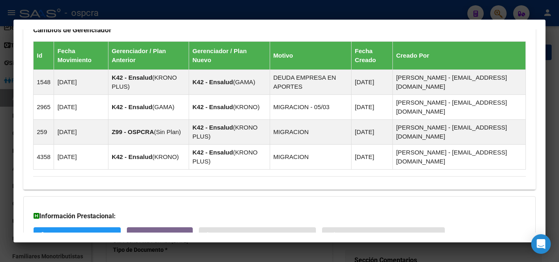
click at [0, 155] on div at bounding box center [279, 131] width 559 height 262
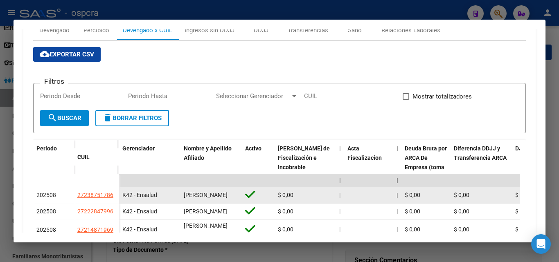
scroll to position [186, 0]
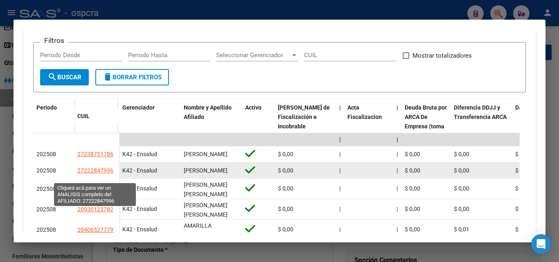
click at [112, 174] on span "27222847996" at bounding box center [95, 170] width 36 height 7
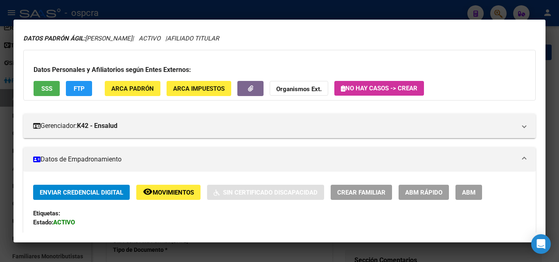
scroll to position [0, 0]
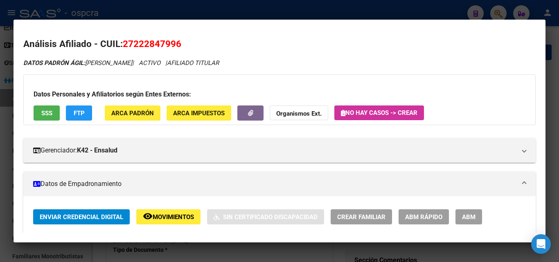
click at [0, 177] on div at bounding box center [279, 131] width 559 height 262
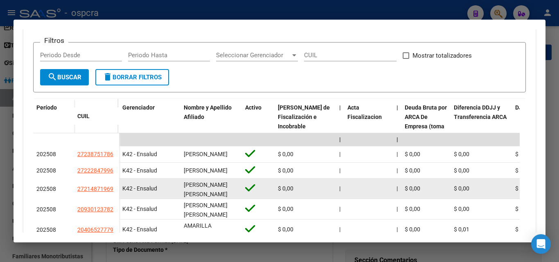
click at [93, 194] on app-link-go-to "27214871969" at bounding box center [95, 189] width 36 height 9
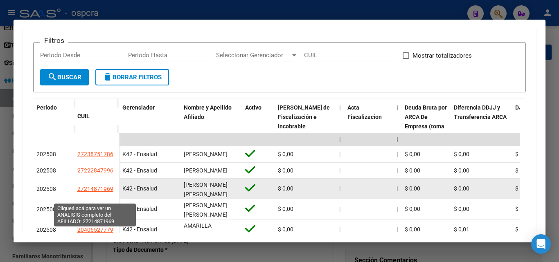
click at [96, 192] on span "27214871969" at bounding box center [95, 189] width 36 height 7
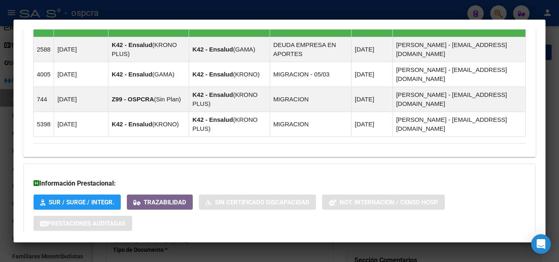
scroll to position [539, 0]
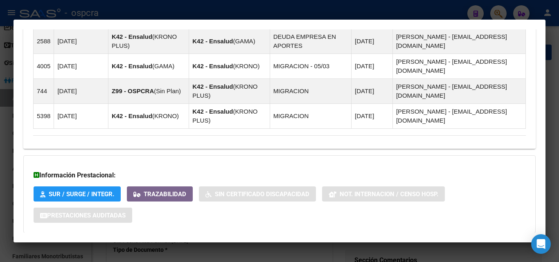
click at [0, 183] on div at bounding box center [279, 131] width 559 height 262
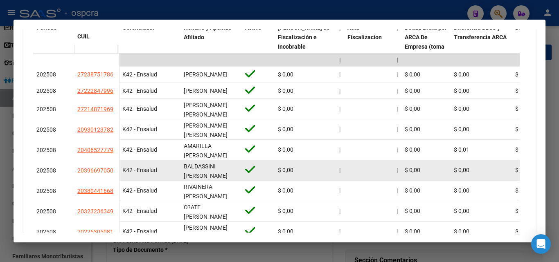
scroll to position [268, 0]
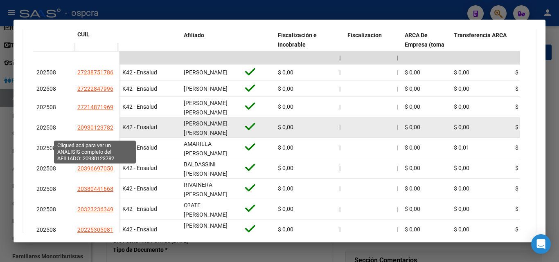
click at [106, 131] on span "20930123782" at bounding box center [95, 127] width 36 height 7
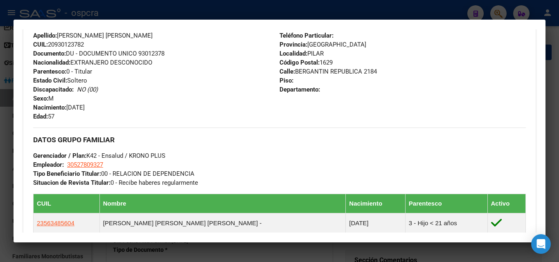
scroll to position [368, 0]
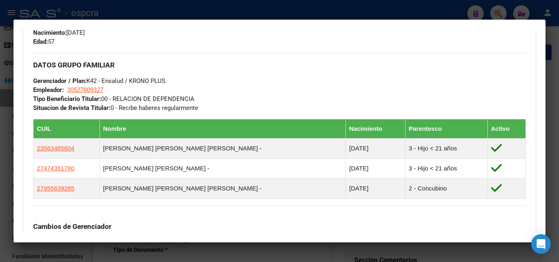
click at [0, 132] on div at bounding box center [279, 131] width 559 height 262
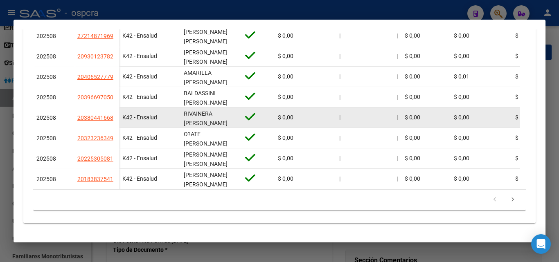
scroll to position [268, 0]
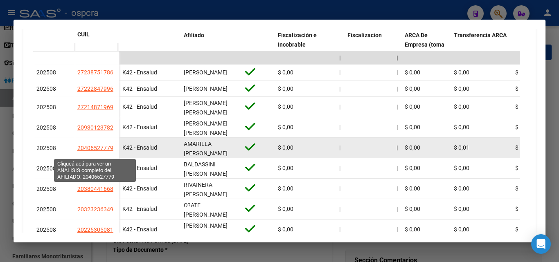
click at [95, 151] on span "20406527779" at bounding box center [95, 148] width 36 height 7
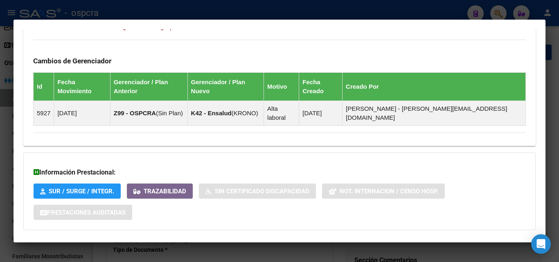
scroll to position [491, 0]
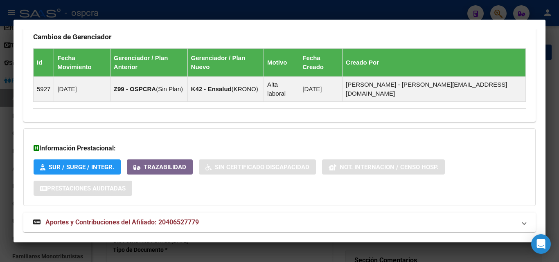
click at [133, 219] on span "Aportes y Contribuciones del Afiliado: 20406527779" at bounding box center [121, 223] width 153 height 8
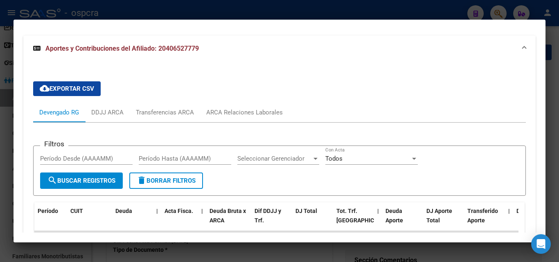
scroll to position [743, 0]
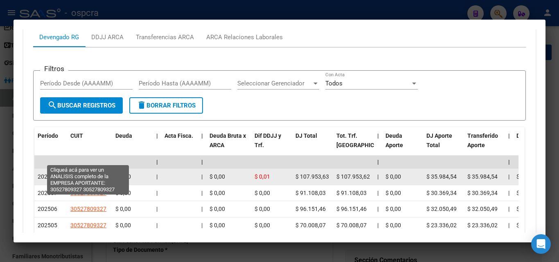
click at [90, 174] on span "30527809327" at bounding box center [88, 177] width 36 height 7
type textarea "30527809327"
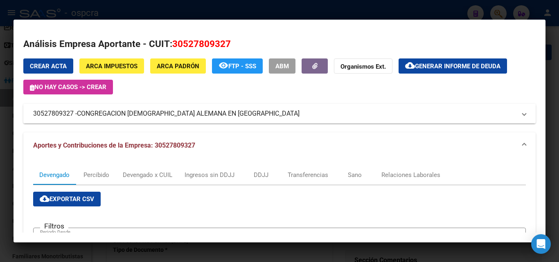
drag, startPoint x: 81, startPoint y: 115, endPoint x: 264, endPoint y: 119, distance: 183.0
click at [264, 119] on mat-expansion-panel-header "30527809327 - CONGREGACION [DEMOGRAPHIC_DATA] ALEMANA EN [GEOGRAPHIC_DATA]" at bounding box center [279, 114] width 512 height 20
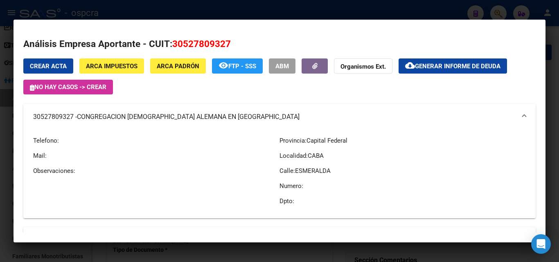
click at [407, 137] on p "Provincia: Capital Federal" at bounding box center [403, 140] width 246 height 9
drag, startPoint x: 34, startPoint y: 118, endPoint x: 73, endPoint y: 120, distance: 39.3
click at [73, 120] on mat-expansion-panel-header "30527809327 - CONGREGACION [DEMOGRAPHIC_DATA] ALEMANA EN [GEOGRAPHIC_DATA]" at bounding box center [279, 117] width 512 height 26
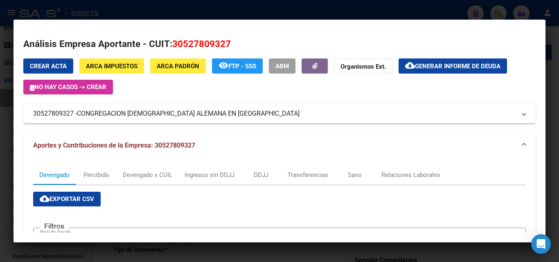
drag, startPoint x: 312, startPoint y: 10, endPoint x: 323, endPoint y: 10, distance: 10.2
click at [312, 10] on div at bounding box center [279, 131] width 559 height 262
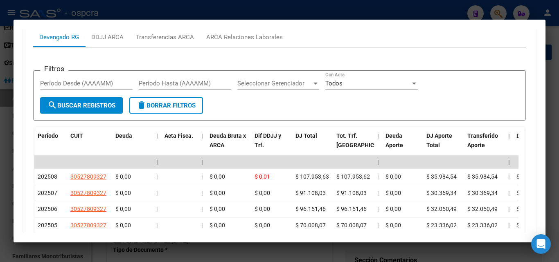
click at [397, 14] on div at bounding box center [279, 131] width 559 height 262
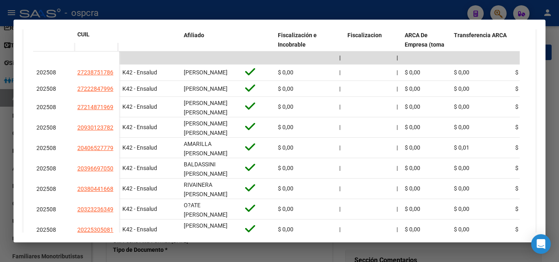
click at [363, 7] on div at bounding box center [279, 131] width 559 height 262
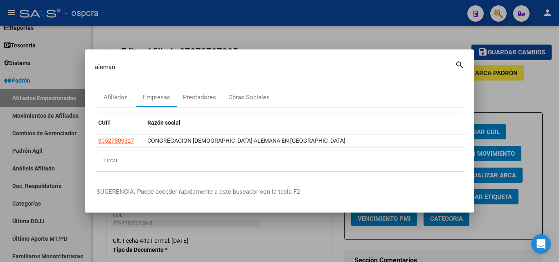
drag, startPoint x: 315, startPoint y: 16, endPoint x: 433, endPoint y: 20, distance: 117.6
click at [315, 16] on div at bounding box center [279, 131] width 559 height 262
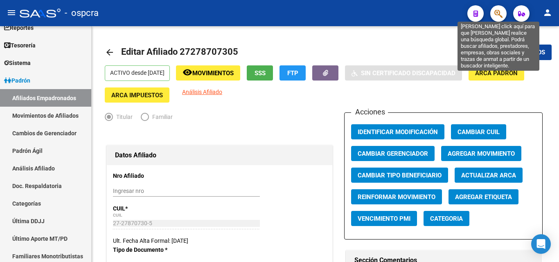
click at [499, 11] on icon "button" at bounding box center [498, 13] width 8 height 9
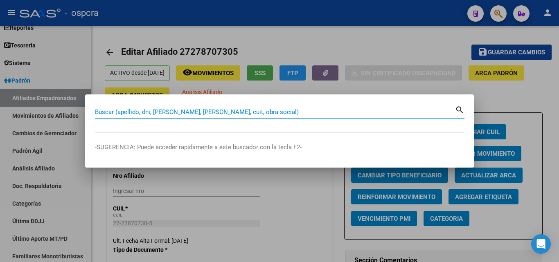
paste input "40090324"
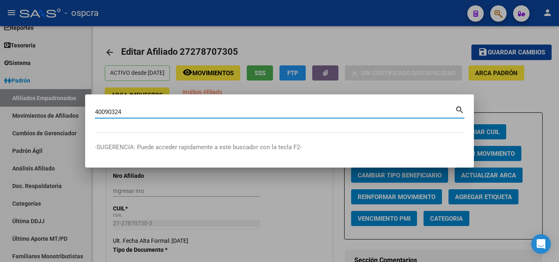
type input "40090324"
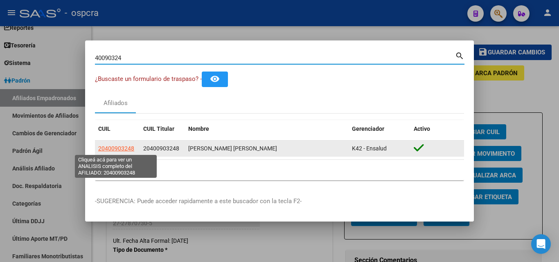
click at [109, 152] on span "20400903248" at bounding box center [116, 148] width 36 height 7
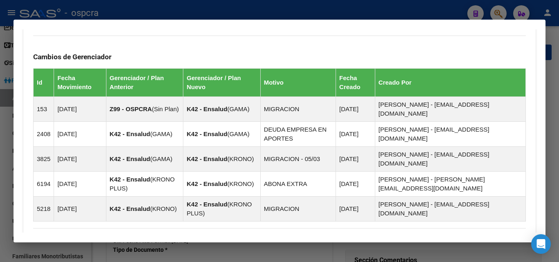
scroll to position [600, 0]
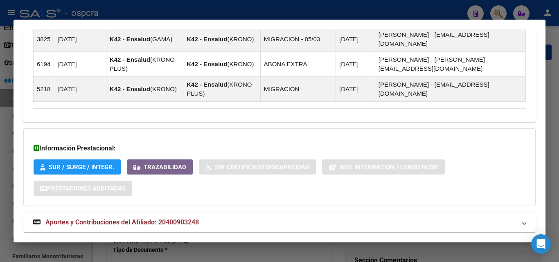
click at [167, 219] on span "Aportes y Contribuciones del Afiliado: 20400903248" at bounding box center [121, 223] width 153 height 8
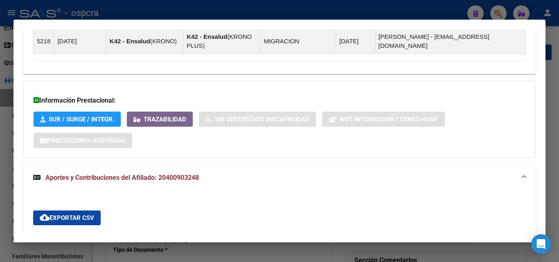
scroll to position [805, 0]
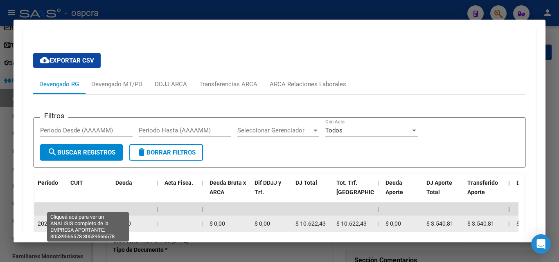
click at [105, 221] on span "30539566578" at bounding box center [88, 224] width 36 height 7
type textarea "30539566578"
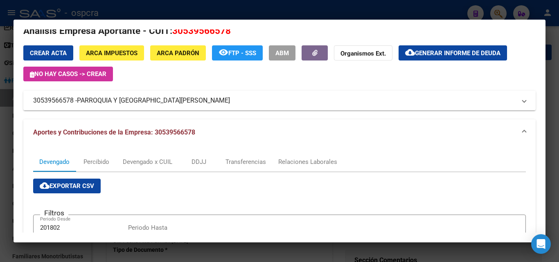
scroll to position [0, 0]
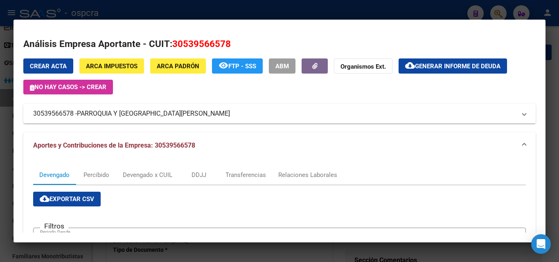
click at [0, 176] on div at bounding box center [279, 131] width 559 height 262
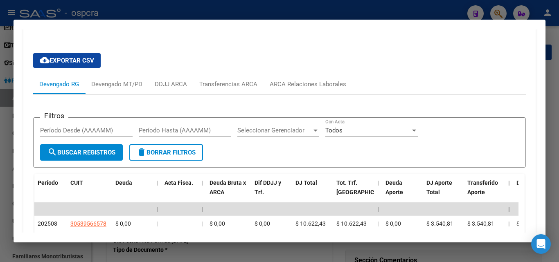
click at [0, 169] on div at bounding box center [279, 131] width 559 height 262
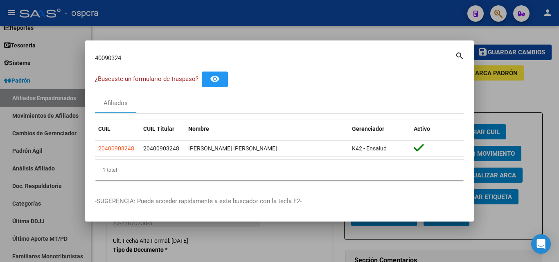
click at [532, 108] on div at bounding box center [279, 131] width 559 height 262
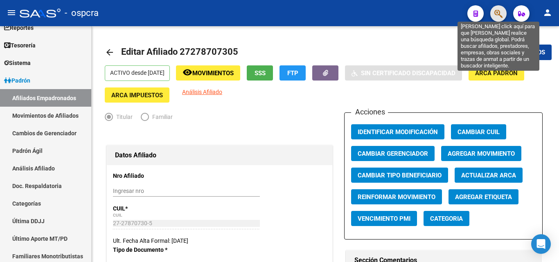
click at [499, 16] on icon "button" at bounding box center [498, 13] width 8 height 9
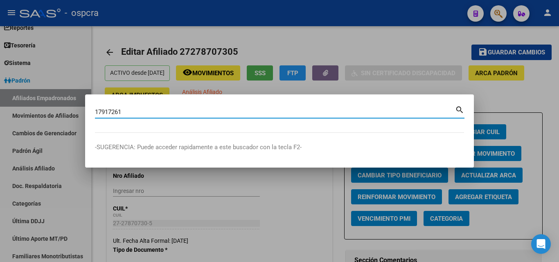
type input "17917261"
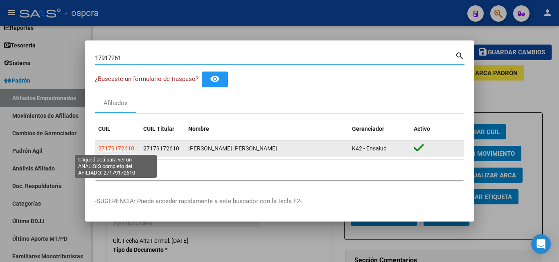
click at [112, 149] on span "27179172610" at bounding box center [116, 148] width 36 height 7
type textarea "27179172610"
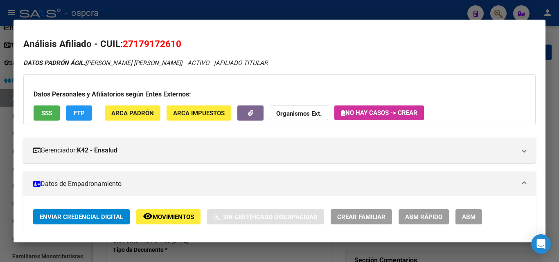
click at [0, 190] on div at bounding box center [279, 131] width 559 height 262
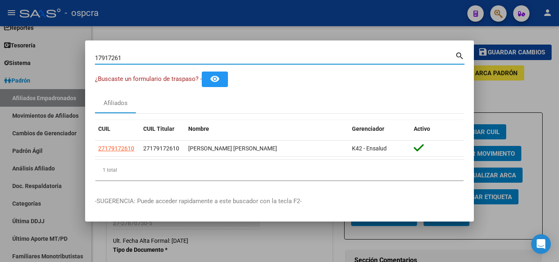
drag, startPoint x: 124, startPoint y: 62, endPoint x: 76, endPoint y: 70, distance: 48.1
click at [77, 72] on div "17917261 Buscar (apellido, dni, cuil, nro traspaso, cuit, obra social) search ¿…" at bounding box center [279, 131] width 559 height 262
type input "RUIZ"
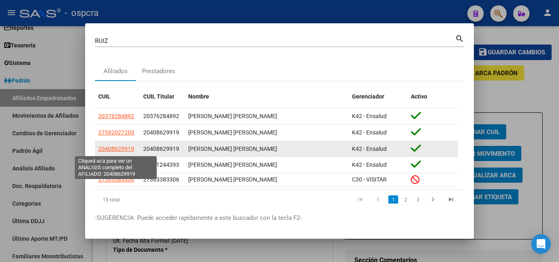
click at [111, 149] on span "20408629919" at bounding box center [116, 149] width 36 height 7
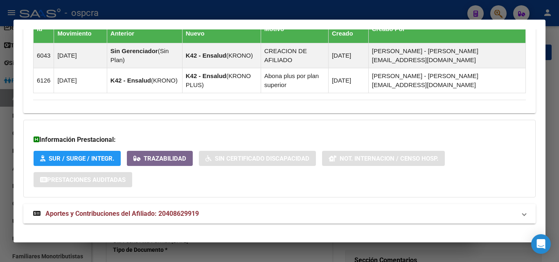
scroll to position [566, 0]
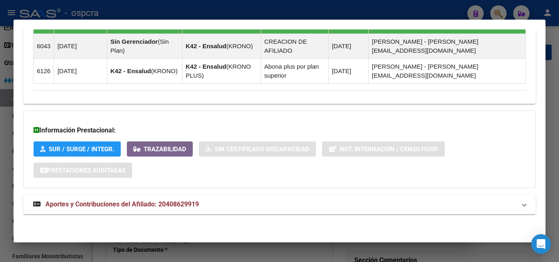
click at [169, 210] on mat-expansion-panel-header "Aportes y Contribuciones del Afiliado: 20408629919" at bounding box center [279, 205] width 512 height 20
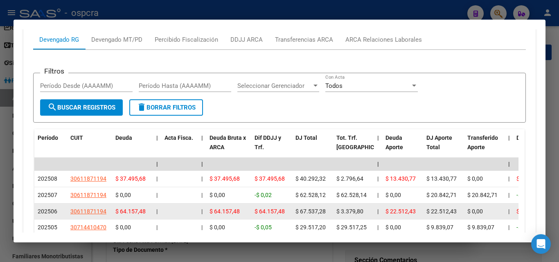
scroll to position [812, 0]
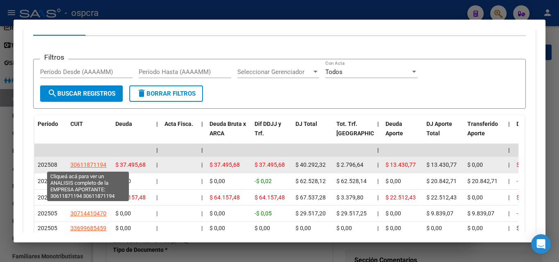
click at [89, 165] on span "30611871194" at bounding box center [88, 165] width 36 height 7
type textarea "30611871194"
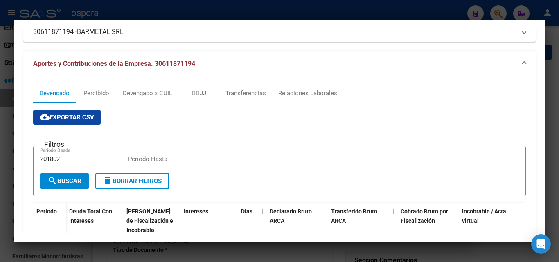
scroll to position [164, 0]
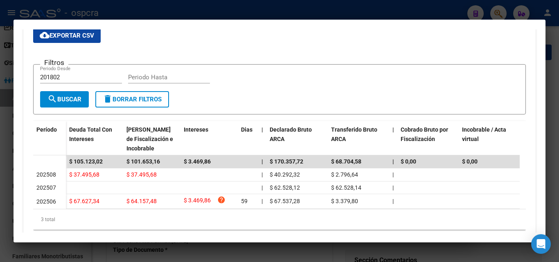
click at [0, 174] on div at bounding box center [279, 131] width 559 height 262
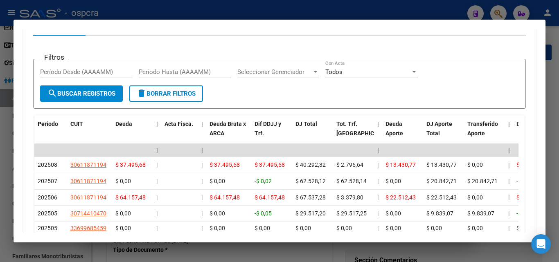
click at [0, 174] on div at bounding box center [279, 131] width 559 height 262
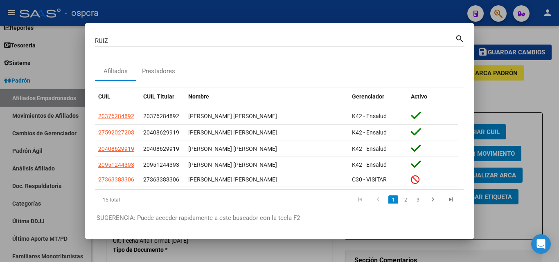
click at [529, 135] on div at bounding box center [279, 131] width 559 height 262
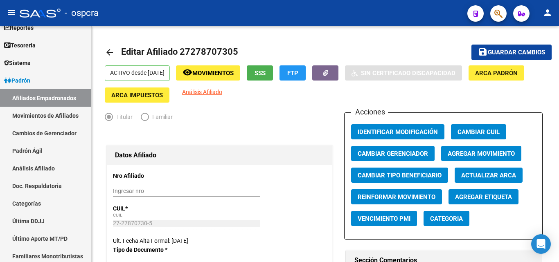
click at [501, 15] on icon "button" at bounding box center [498, 13] width 8 height 9
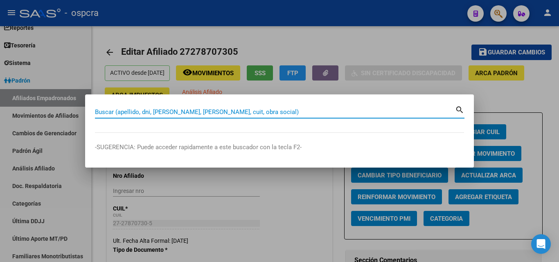
paste input "32.615.695"
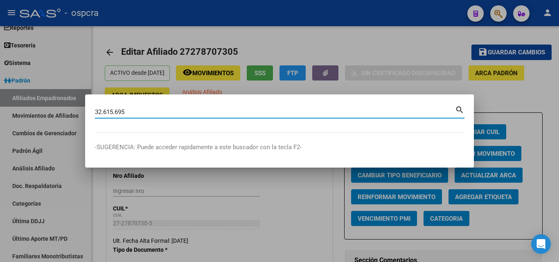
click at [104, 112] on input "32.615.695" at bounding box center [275, 111] width 360 height 7
click at [105, 112] on input "32.615.695" at bounding box center [275, 111] width 360 height 7
click at [114, 111] on input "32615.695" at bounding box center [275, 111] width 360 height 7
click at [128, 112] on input "32615695" at bounding box center [275, 111] width 360 height 7
type input "32615695"
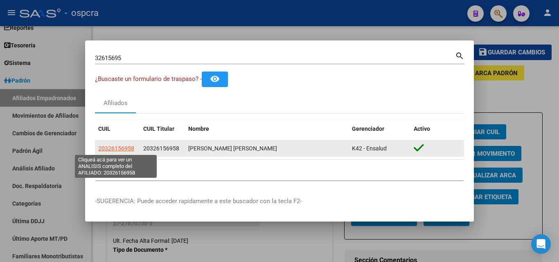
click at [127, 151] on span "20326156958" at bounding box center [116, 148] width 36 height 7
type textarea "20326156958"
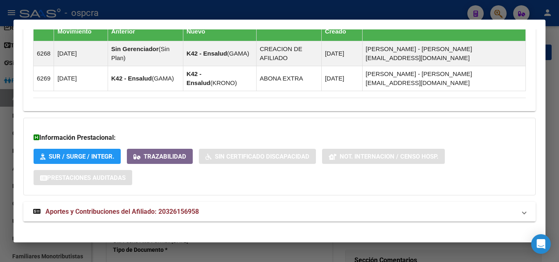
scroll to position [518, 0]
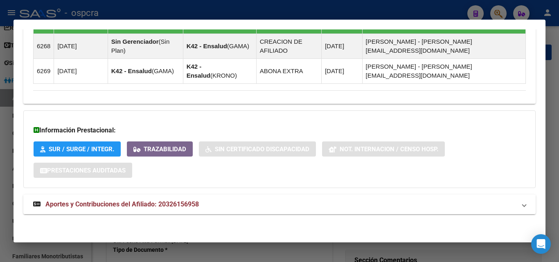
click at [176, 205] on span "Aportes y Contribuciones del Afiliado: 20326156958" at bounding box center [121, 205] width 153 height 8
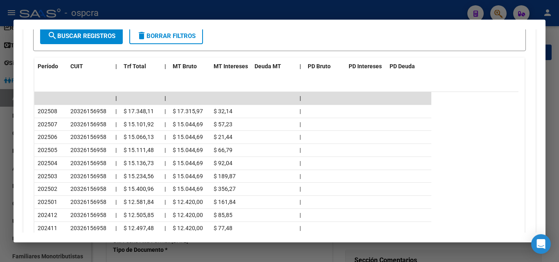
scroll to position [886, 0]
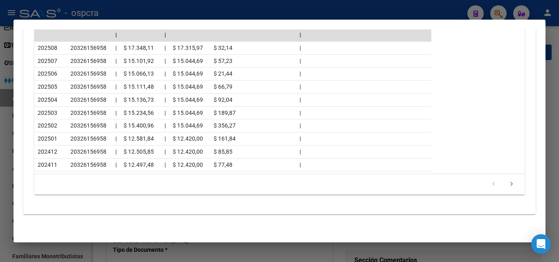
click at [481, 107] on datatable-row-wrapper "202503 20326156958 | $ 15.234,56 | $ 15.044,69 $ 189,87 |" at bounding box center [276, 113] width 484 height 13
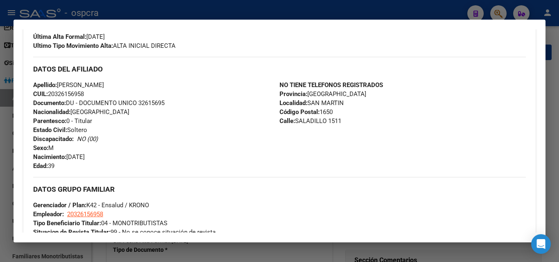
scroll to position [231, 0]
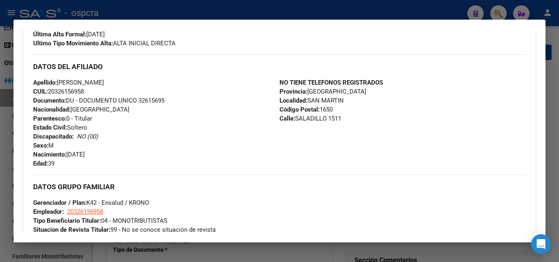
click at [0, 171] on div at bounding box center [279, 131] width 559 height 262
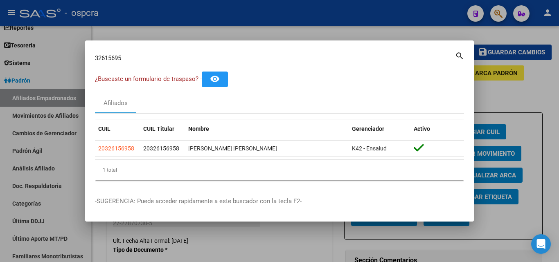
click at [272, 40] on div at bounding box center [279, 131] width 559 height 262
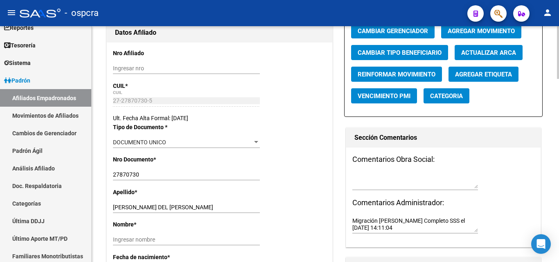
scroll to position [246, 0]
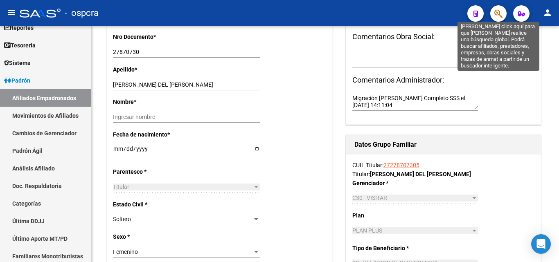
click at [499, 16] on icon "button" at bounding box center [498, 13] width 8 height 9
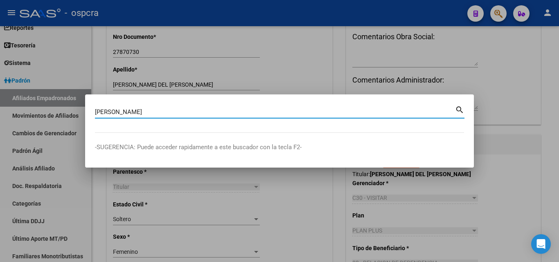
type input "[PERSON_NAME]"
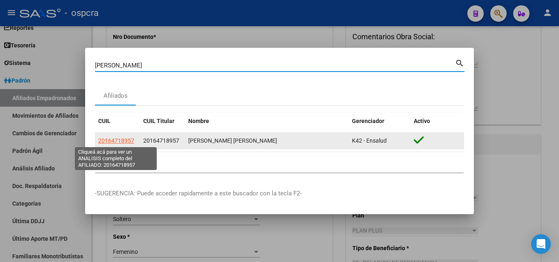
click at [106, 140] on span "20164718957" at bounding box center [116, 141] width 36 height 7
type textarea "20164718957"
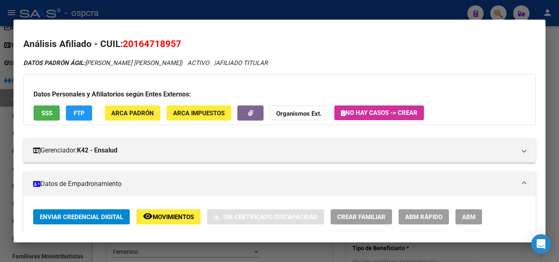
drag, startPoint x: 135, startPoint y: 42, endPoint x: 175, endPoint y: 42, distance: 40.1
click at [175, 42] on span "20164718957" at bounding box center [152, 43] width 59 height 11
click at [0, 163] on div at bounding box center [279, 131] width 559 height 262
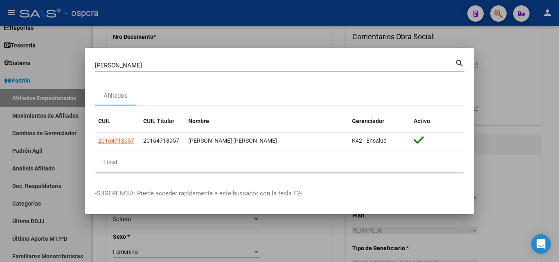
click at [0, 163] on div at bounding box center [279, 131] width 559 height 262
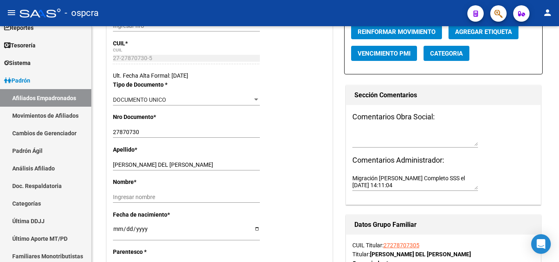
scroll to position [41, 0]
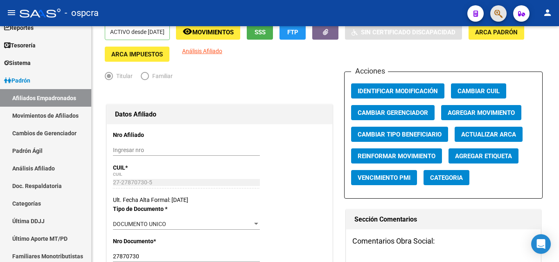
click at [498, 9] on span "button" at bounding box center [498, 13] width 8 height 17
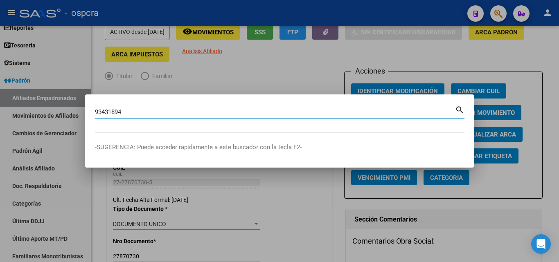
type input "93431894"
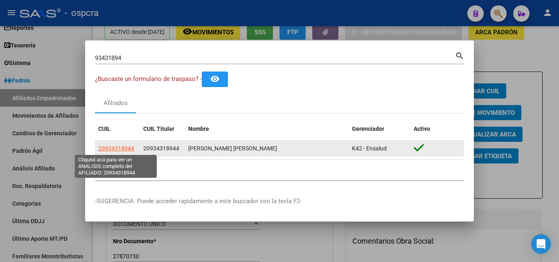
click at [116, 148] on span "20934318944" at bounding box center [116, 148] width 36 height 7
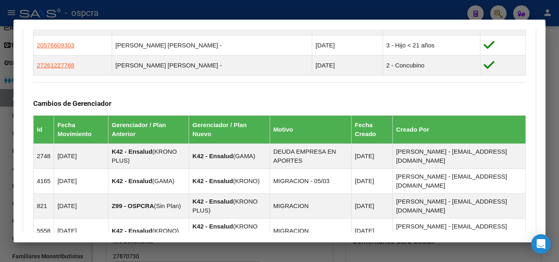
scroll to position [607, 0]
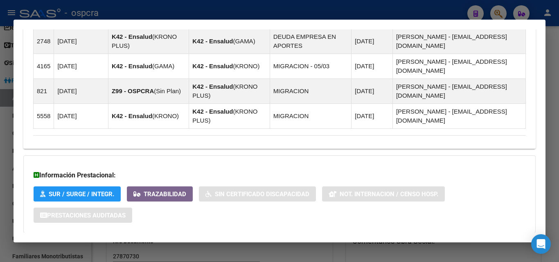
drag, startPoint x: 176, startPoint y: 206, endPoint x: 189, endPoint y: 202, distance: 13.1
click at [177, 246] on span "Aportes y Contribuciones del Afiliado: 20934318944" at bounding box center [121, 250] width 153 height 8
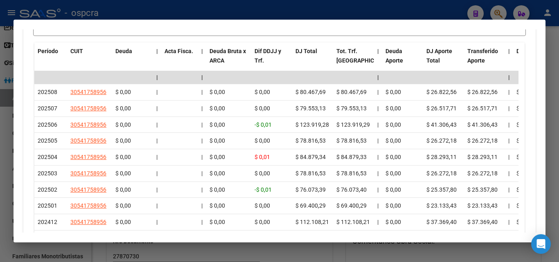
scroll to position [1011, 0]
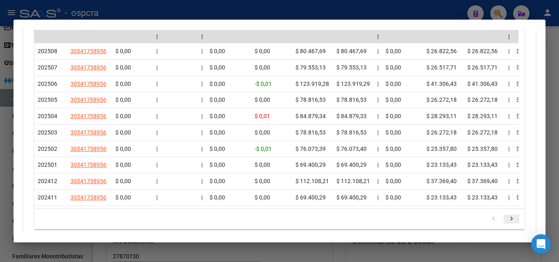
click at [506, 215] on icon "go to next page" at bounding box center [511, 220] width 11 height 10
click at [490, 215] on icon "go to previous page" at bounding box center [493, 220] width 11 height 10
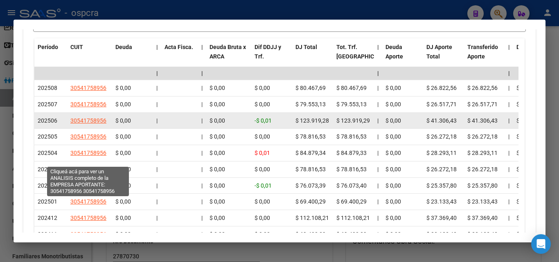
scroll to position [930, 0]
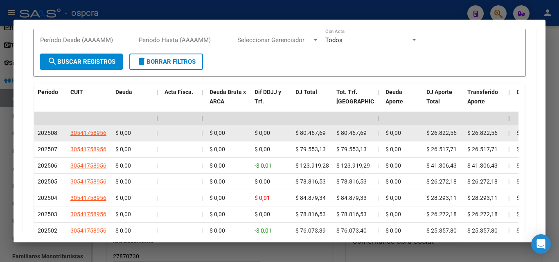
click at [91, 129] on app-link-go-to "30541758956" at bounding box center [88, 133] width 36 height 9
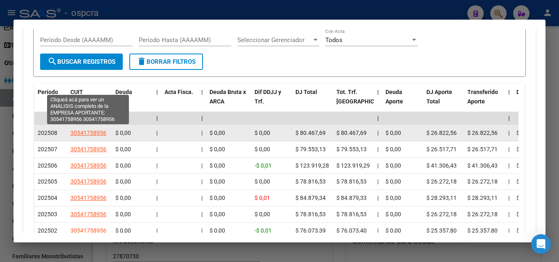
click at [92, 130] on span "30541758956" at bounding box center [88, 133] width 36 height 7
type textarea "30541758956"
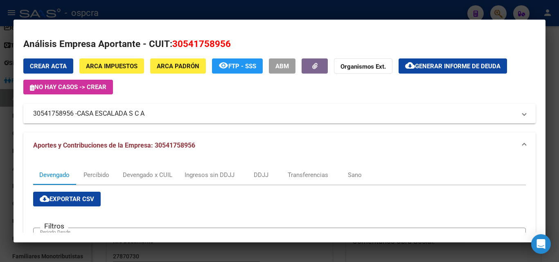
click at [117, 113] on span "CASA ESCALADA S C A" at bounding box center [111, 114] width 68 height 10
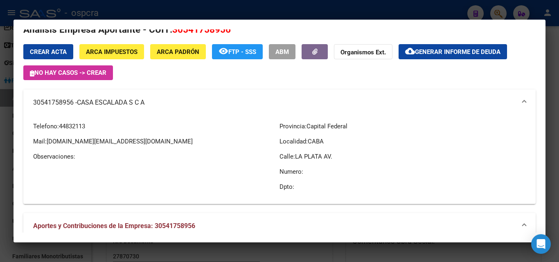
scroll to position [0, 0]
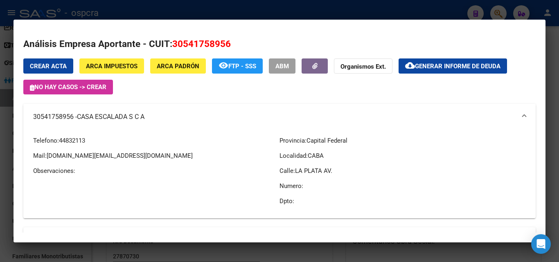
click at [0, 123] on div at bounding box center [279, 131] width 559 height 262
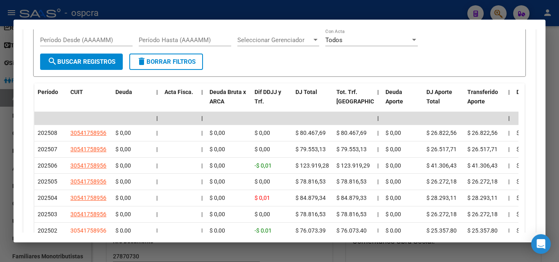
click at [0, 118] on div at bounding box center [279, 131] width 559 height 262
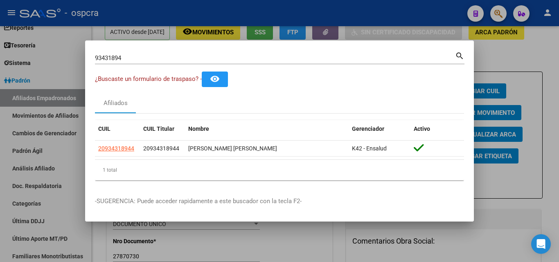
click at [532, 74] on div at bounding box center [279, 131] width 559 height 262
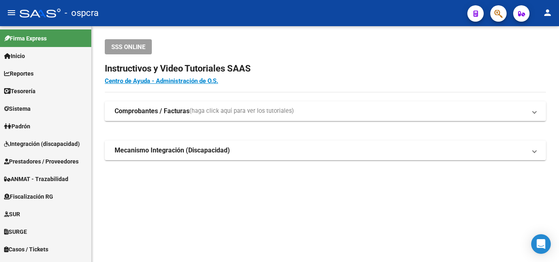
click at [499, 2] on mat-toolbar "menu - ospcra person" at bounding box center [279, 13] width 559 height 26
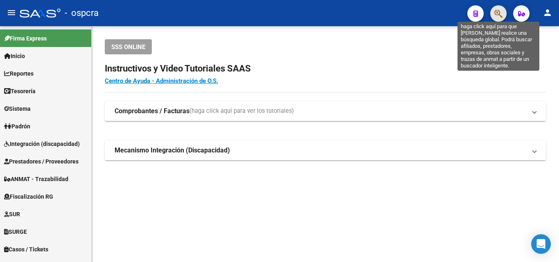
click at [502, 17] on icon "button" at bounding box center [498, 13] width 8 height 9
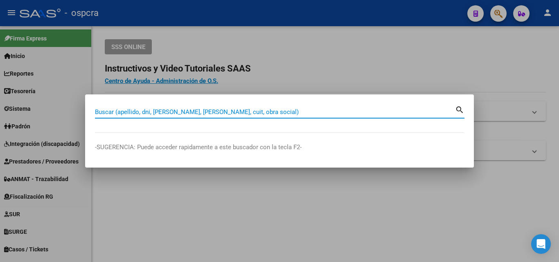
paste input "32.615.695"
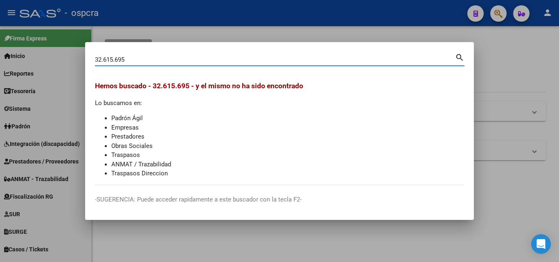
click at [104, 59] on input "32.615.695" at bounding box center [275, 59] width 360 height 7
click at [114, 59] on input "32615.695" at bounding box center [275, 59] width 360 height 7
type input "32615695"
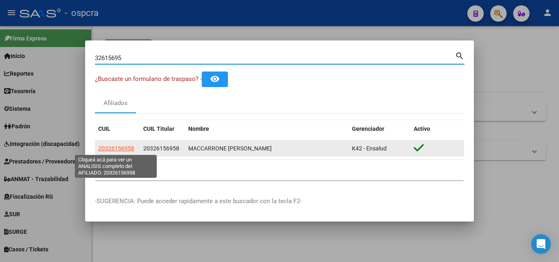
click at [125, 148] on span "20326156958" at bounding box center [116, 148] width 36 height 7
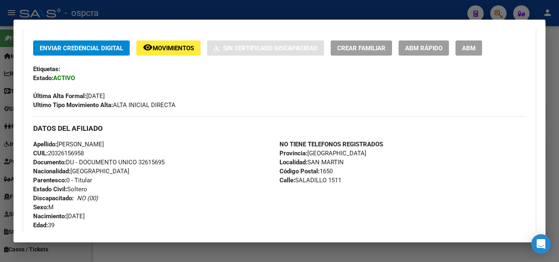
scroll to position [164, 0]
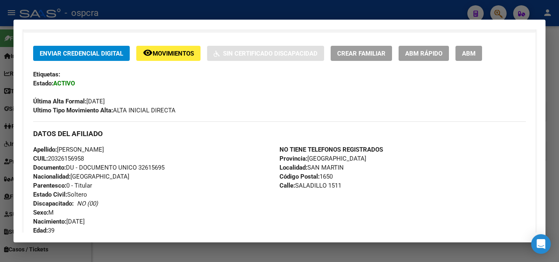
click at [467, 52] on span "ABM" at bounding box center [469, 53] width 14 height 7
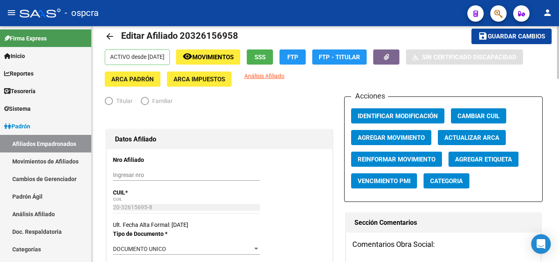
radio input "true"
type input "20-32615695-8"
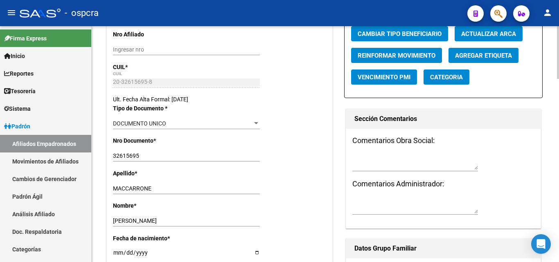
scroll to position [123, 0]
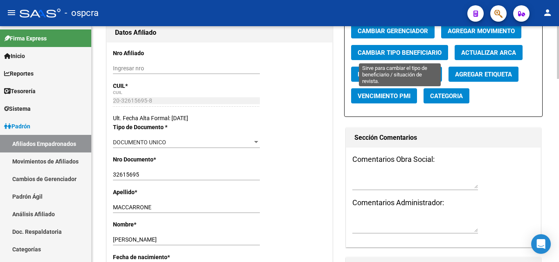
click at [393, 55] on span "Cambiar Tipo Beneficiario" at bounding box center [400, 52] width 84 height 7
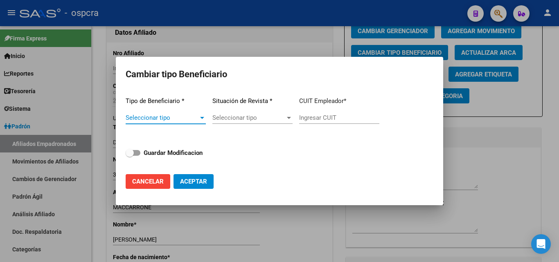
click at [485, 176] on div at bounding box center [279, 131] width 559 height 262
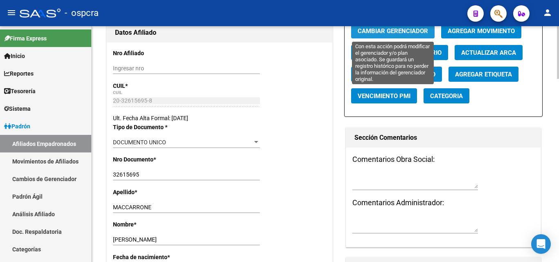
click at [397, 30] on span "Cambiar Gerenciador" at bounding box center [393, 30] width 70 height 7
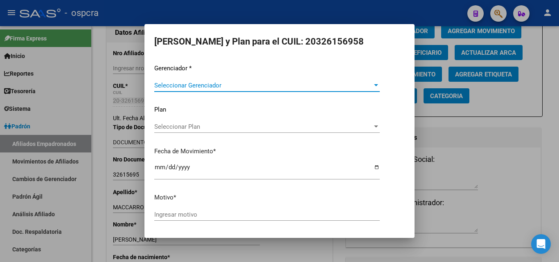
click at [374, 85] on div at bounding box center [375, 85] width 7 height 7
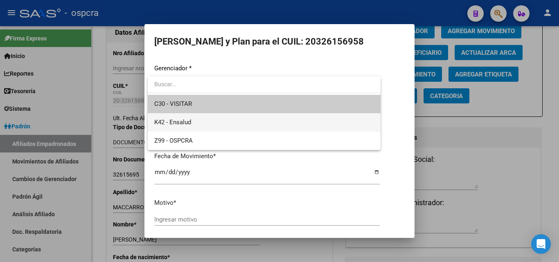
click at [216, 123] on span "K42 - Ensalud" at bounding box center [264, 122] width 220 height 18
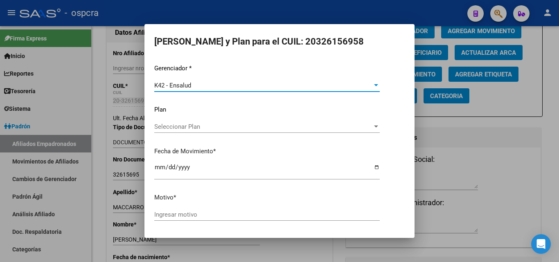
click at [226, 131] on div "Seleccionar Plan Seleccionar Plan" at bounding box center [267, 127] width 226 height 12
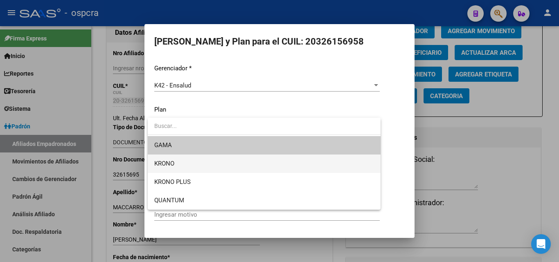
click at [211, 163] on span "KRONO" at bounding box center [264, 164] width 220 height 18
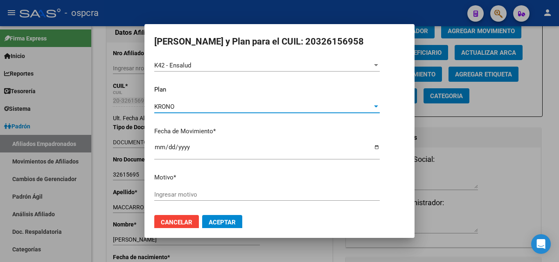
scroll to position [28, 0]
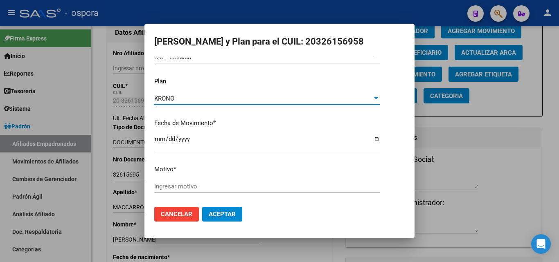
click at [213, 185] on input "Ingresar motivo" at bounding box center [267, 186] width 226 height 7
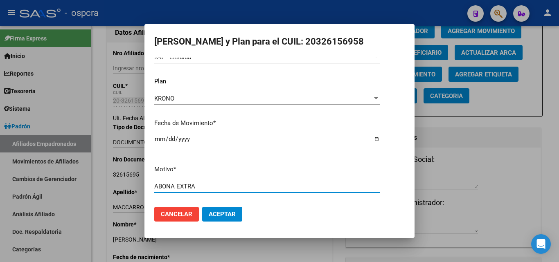
type input "ABONA EXTRA"
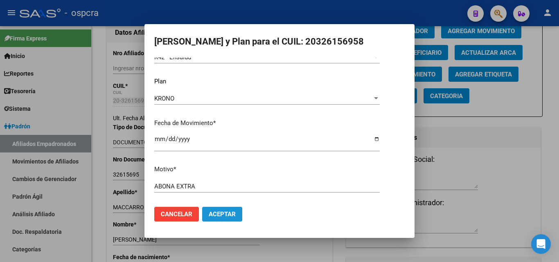
click at [219, 220] on button "Aceptar" at bounding box center [222, 214] width 40 height 15
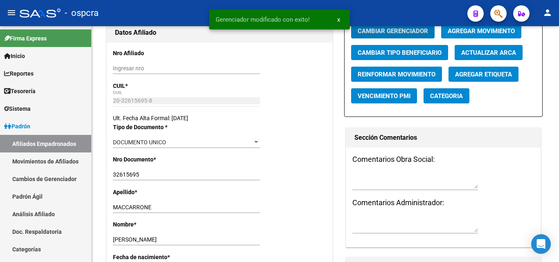
scroll to position [120, 0]
